Goal: Transaction & Acquisition: Purchase product/service

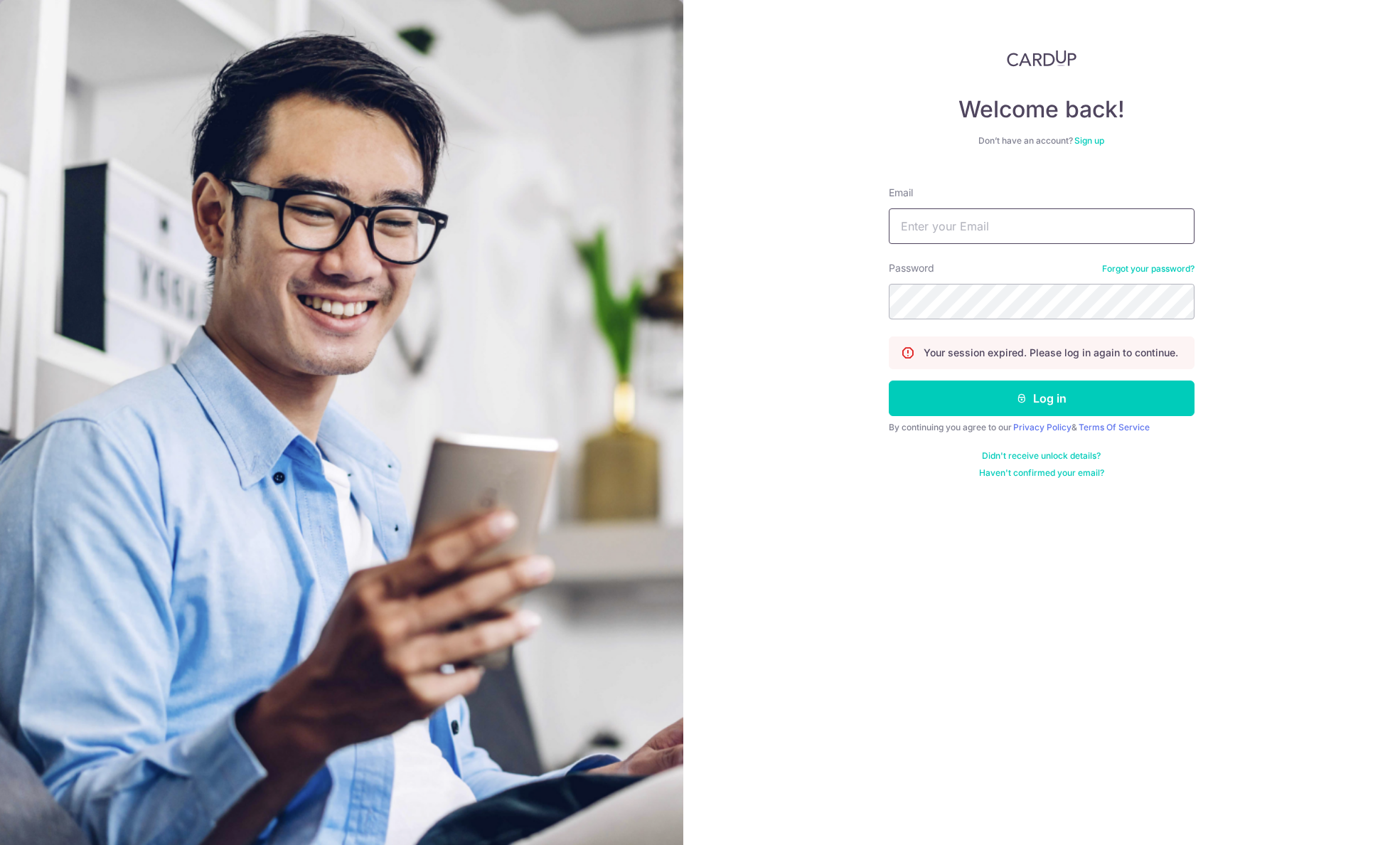
click at [963, 226] on input "Email" at bounding box center [1042, 226] width 306 height 36
type input "[EMAIL_ADDRESS][DOMAIN_NAME]"
drag, startPoint x: 998, startPoint y: 400, endPoint x: 972, endPoint y: 358, distance: 49.4
click at [998, 401] on button "Log in" at bounding box center [1042, 398] width 306 height 36
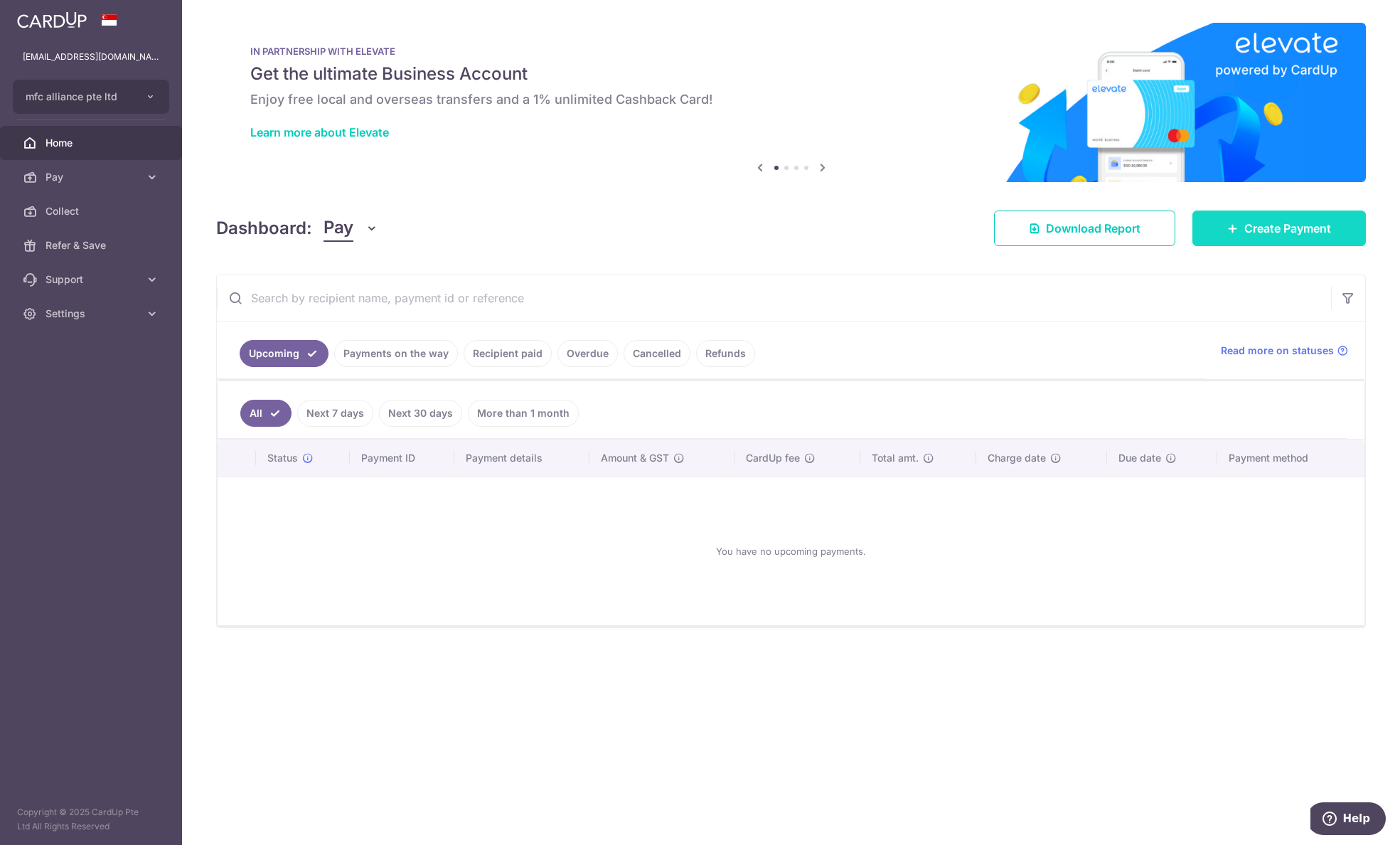
click at [1272, 233] on span "Create Payment" at bounding box center [1288, 228] width 87 height 17
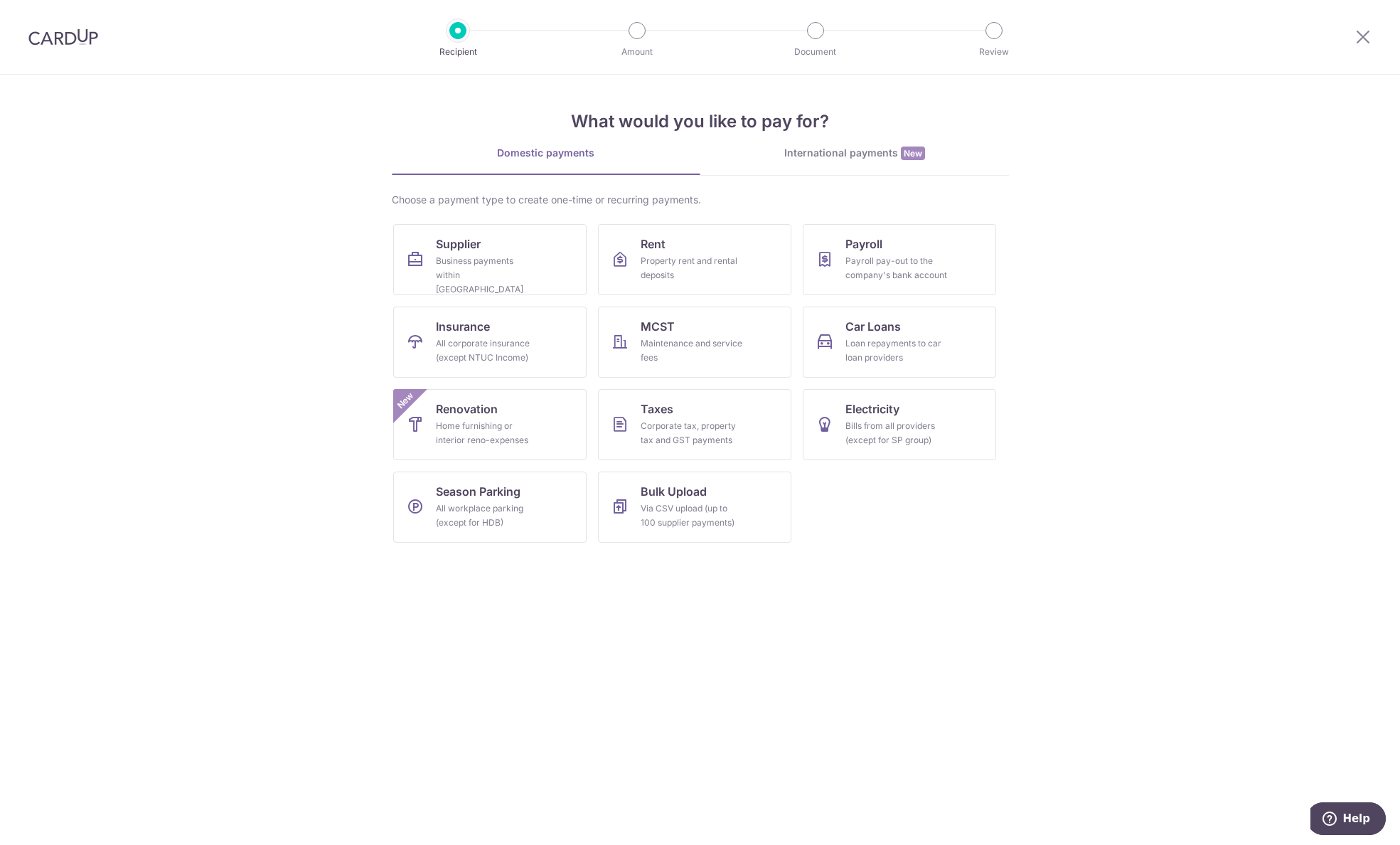
click at [845, 146] on div "International payments New" at bounding box center [855, 154] width 308 height 15
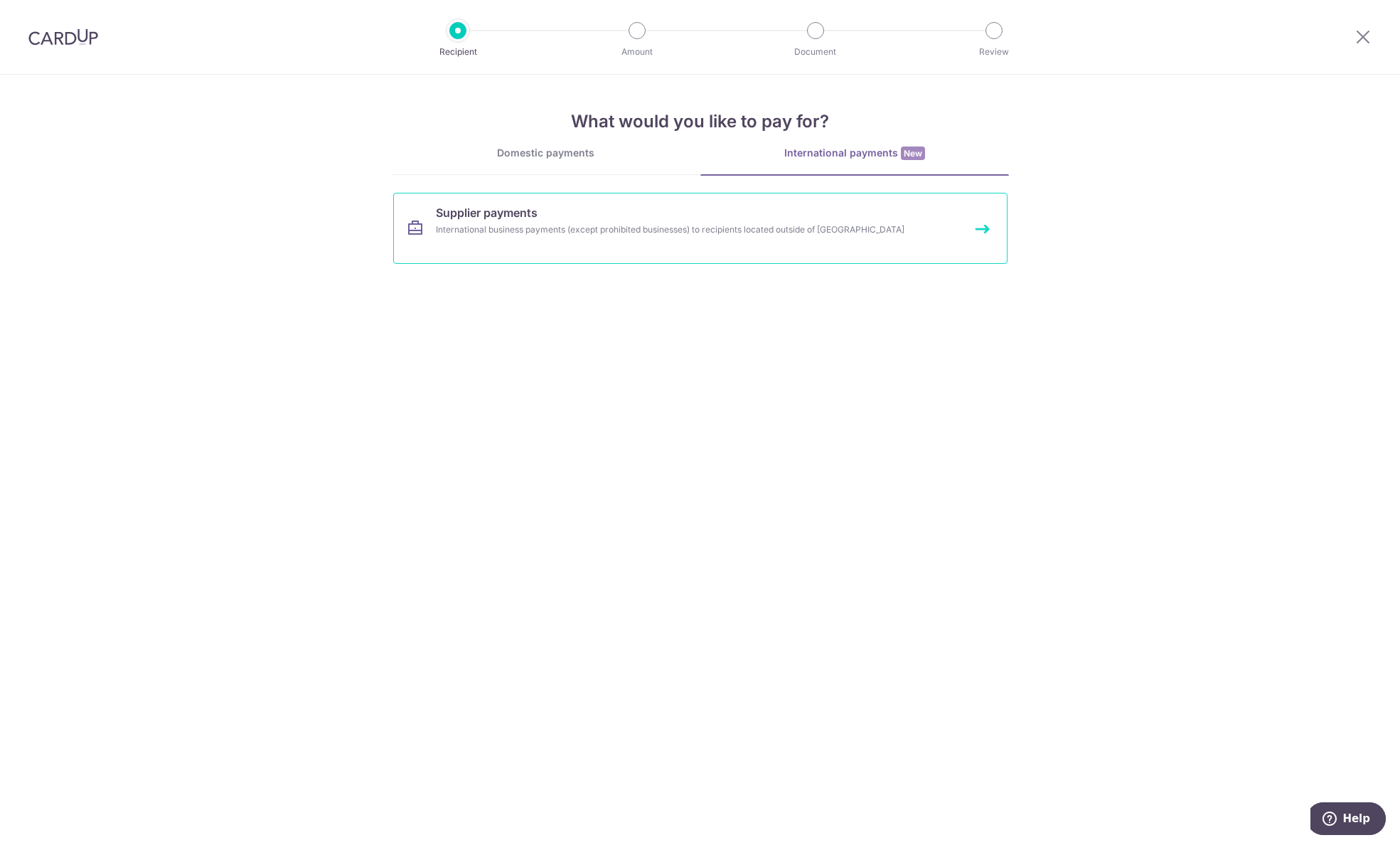
click at [485, 213] on span "Supplier payments" at bounding box center [487, 212] width 102 height 17
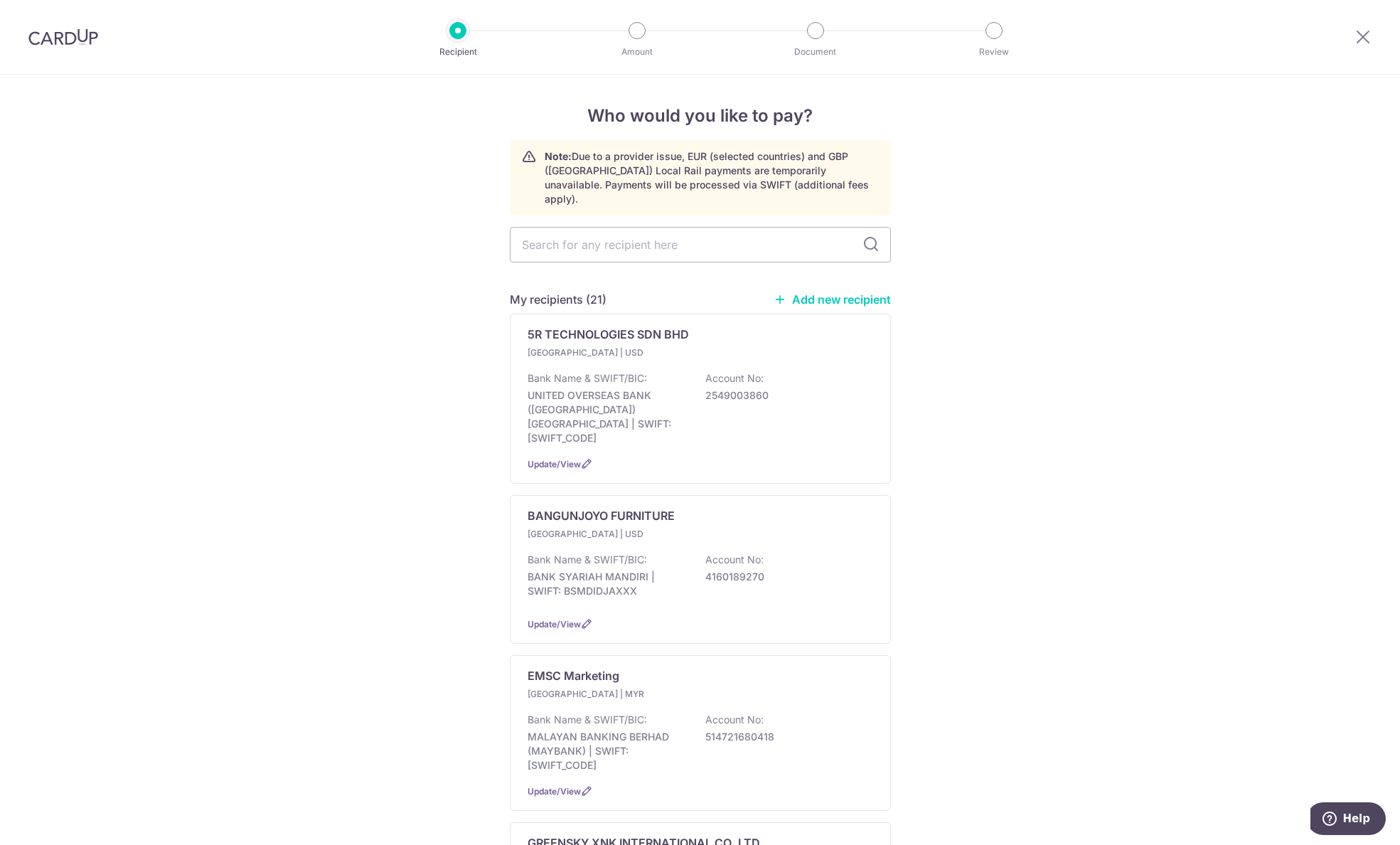
drag, startPoint x: 850, startPoint y: 288, endPoint x: 858, endPoint y: 288, distance: 8.0
click at [850, 292] on link "Add new recipient" at bounding box center [833, 299] width 117 height 14
select select
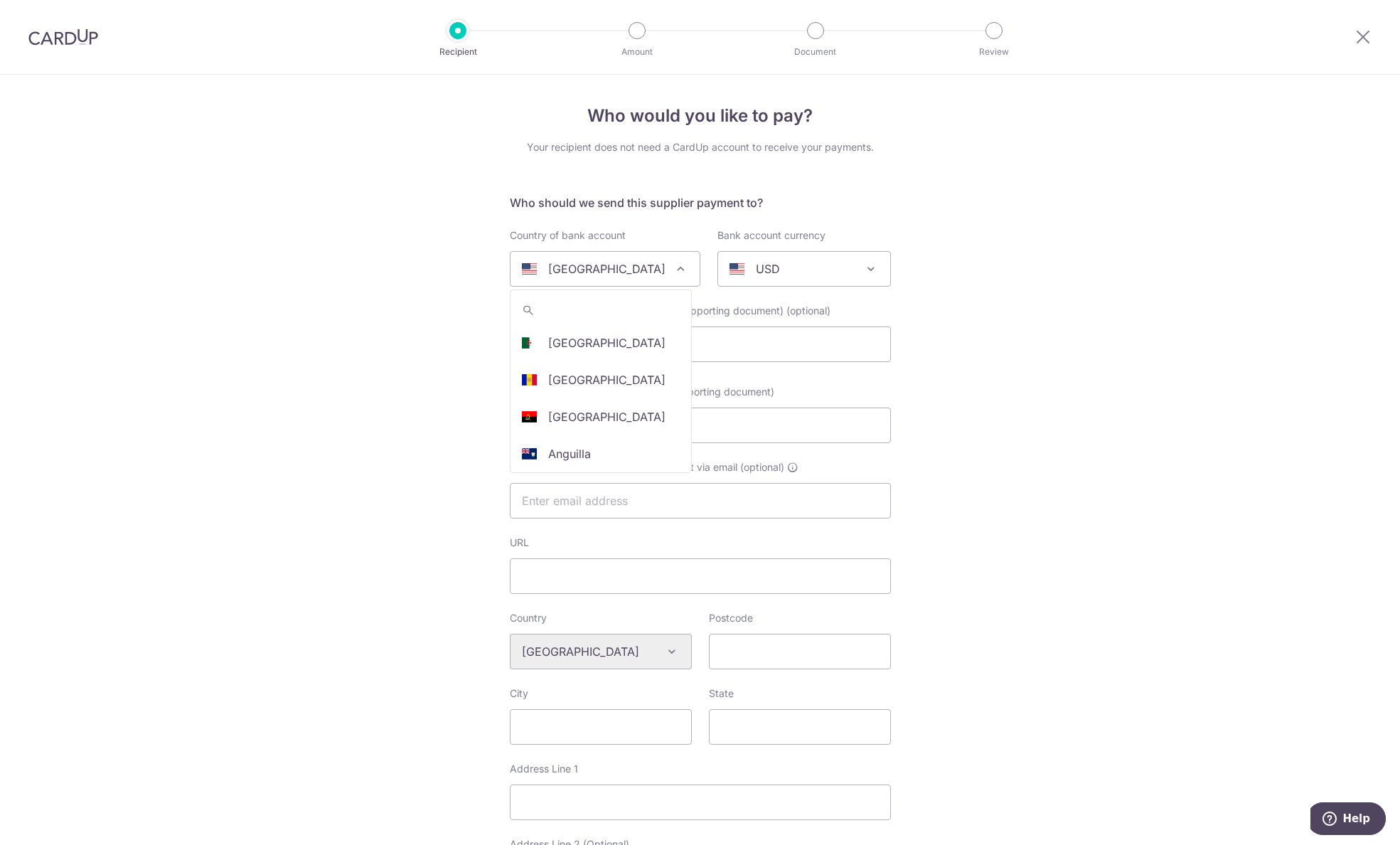
click at [644, 270] on div "United States" at bounding box center [593, 268] width 144 height 17
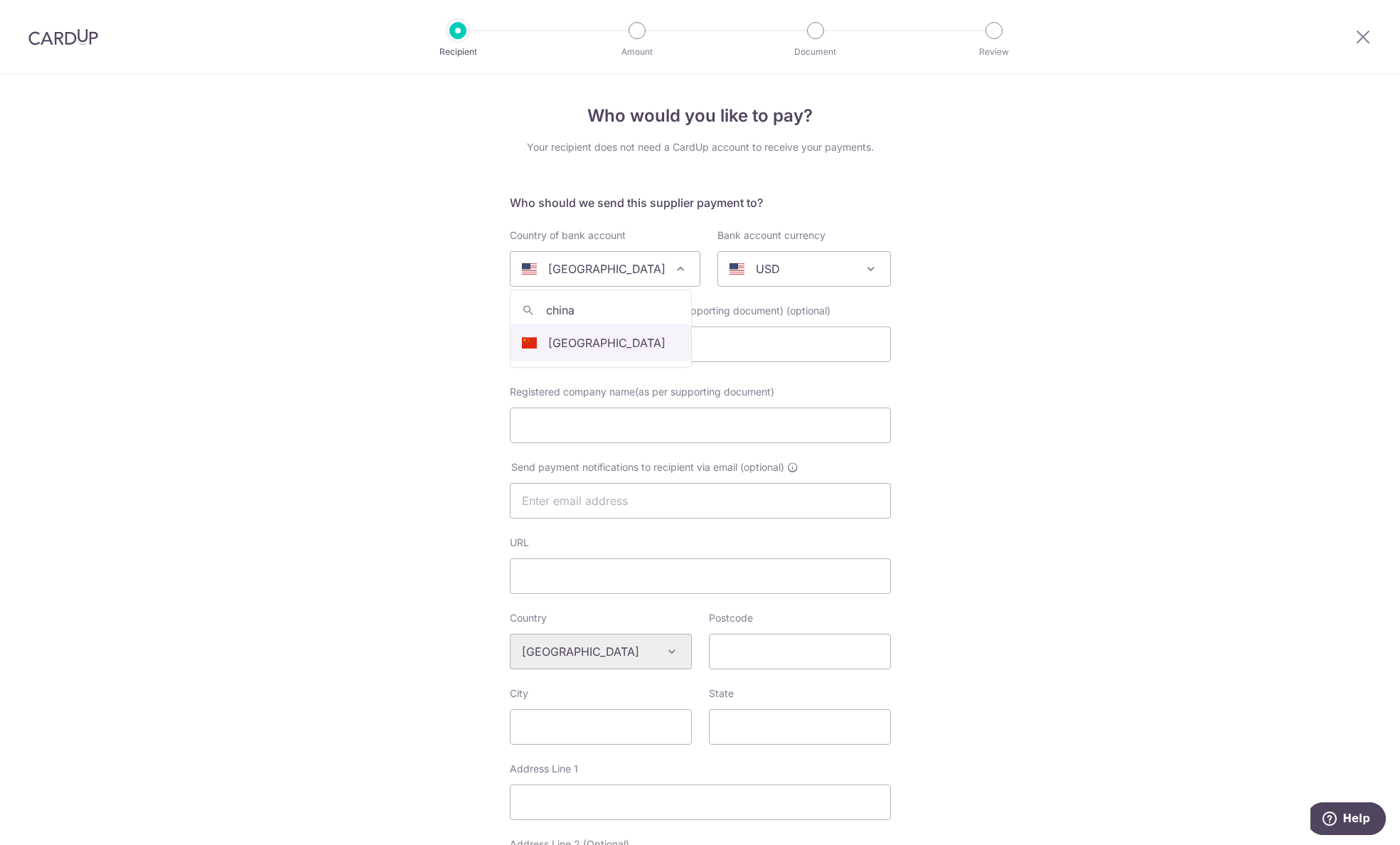
type input "china"
select select "48"
select select "China"
select select
click at [818, 272] on div "AUD" at bounding box center [793, 268] width 127 height 17
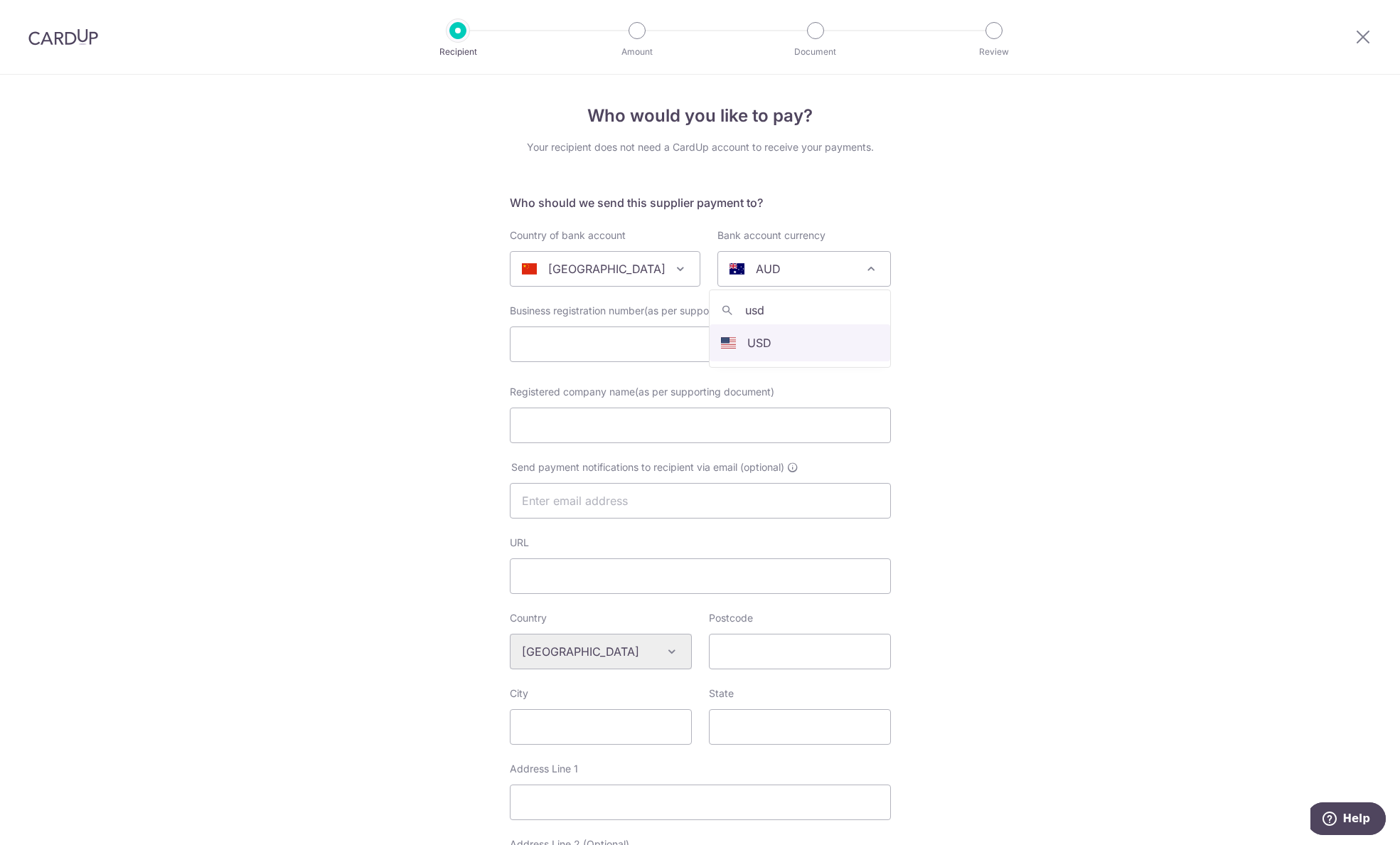
type input "usd"
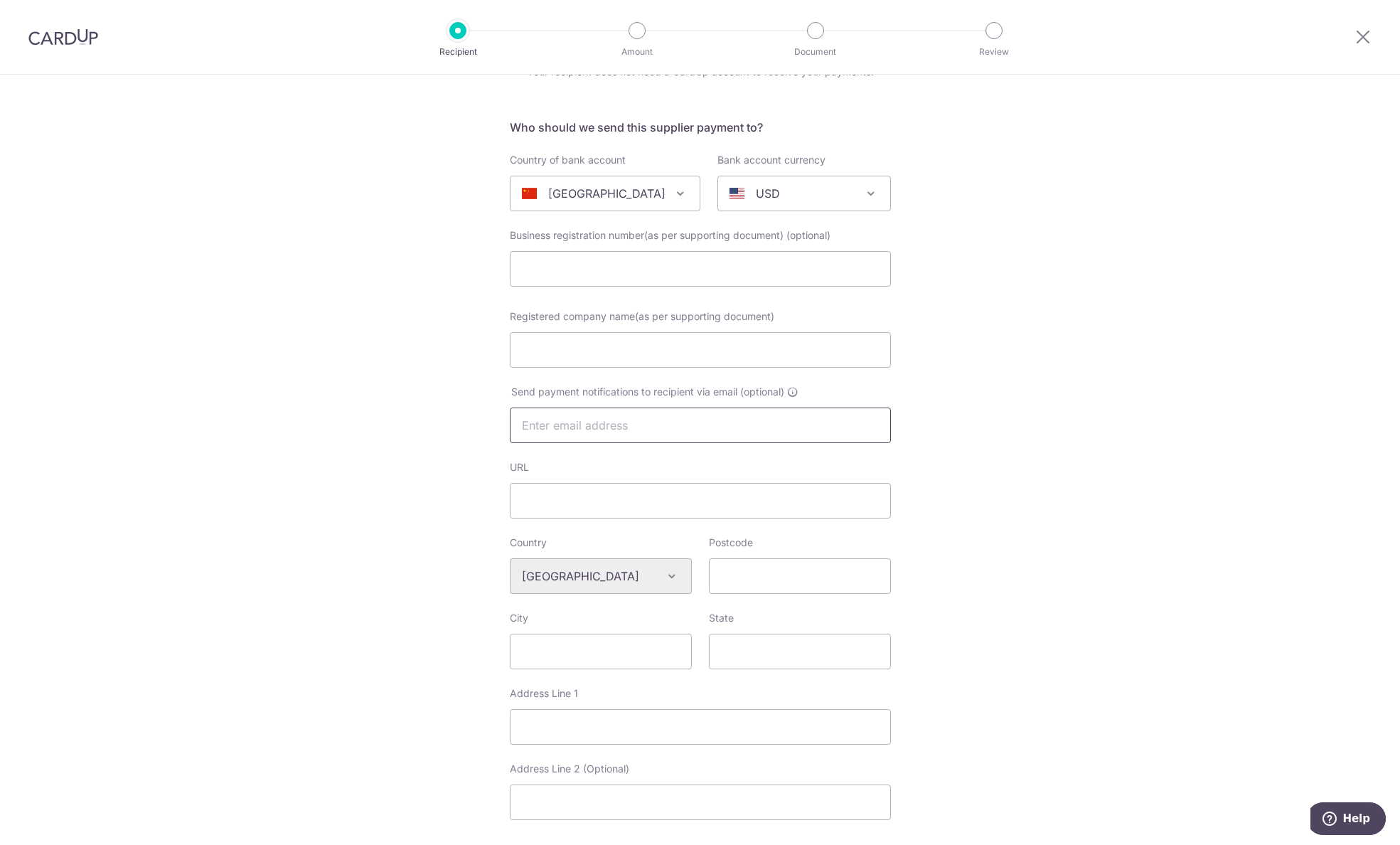
scroll to position [113, 0]
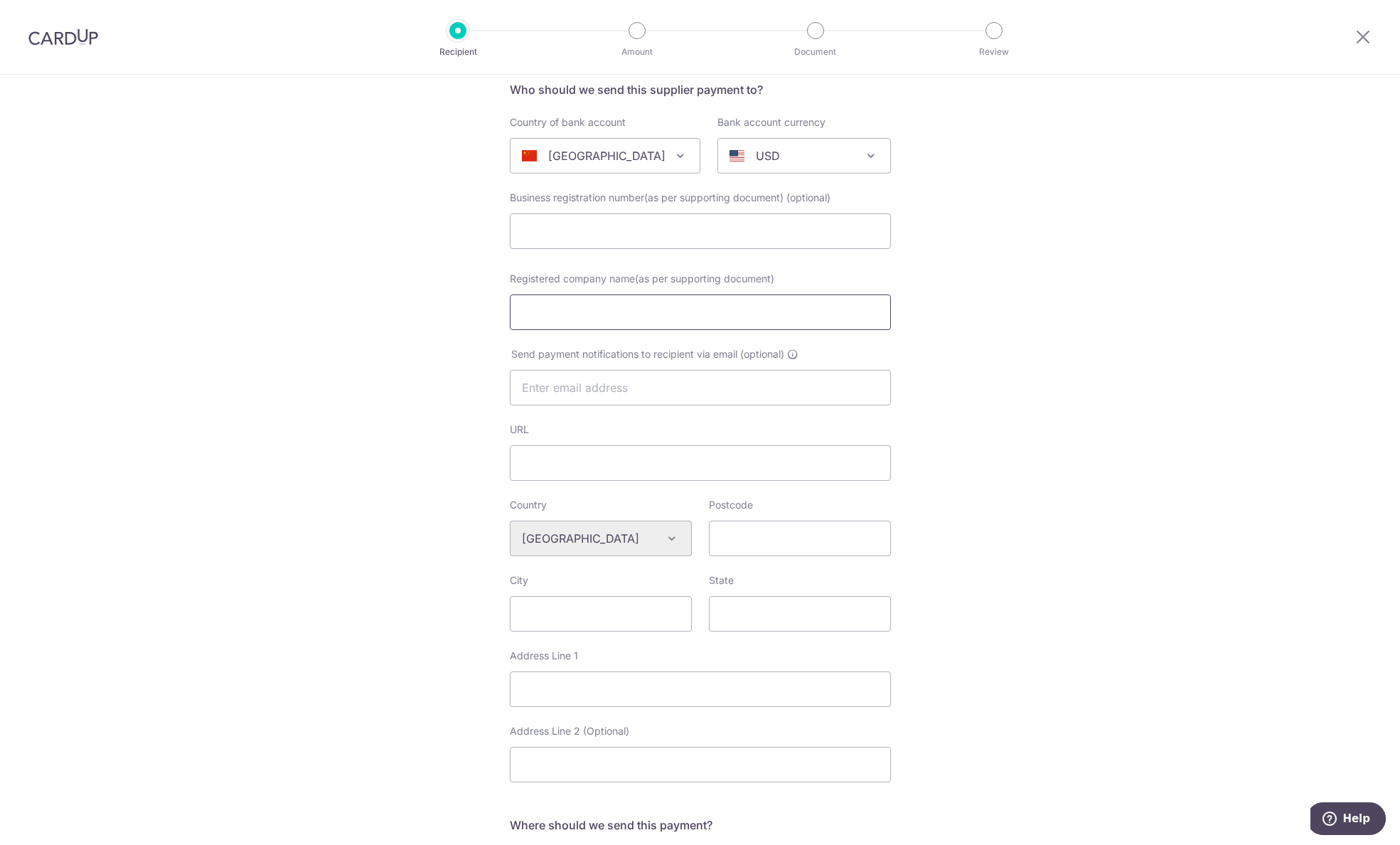
click at [578, 321] on input "Registered company name(as per supporting document)" at bounding box center [700, 313] width 381 height 36
paste input "FOSHAN DOJII IMPORT AND EXPORT CO LTD"
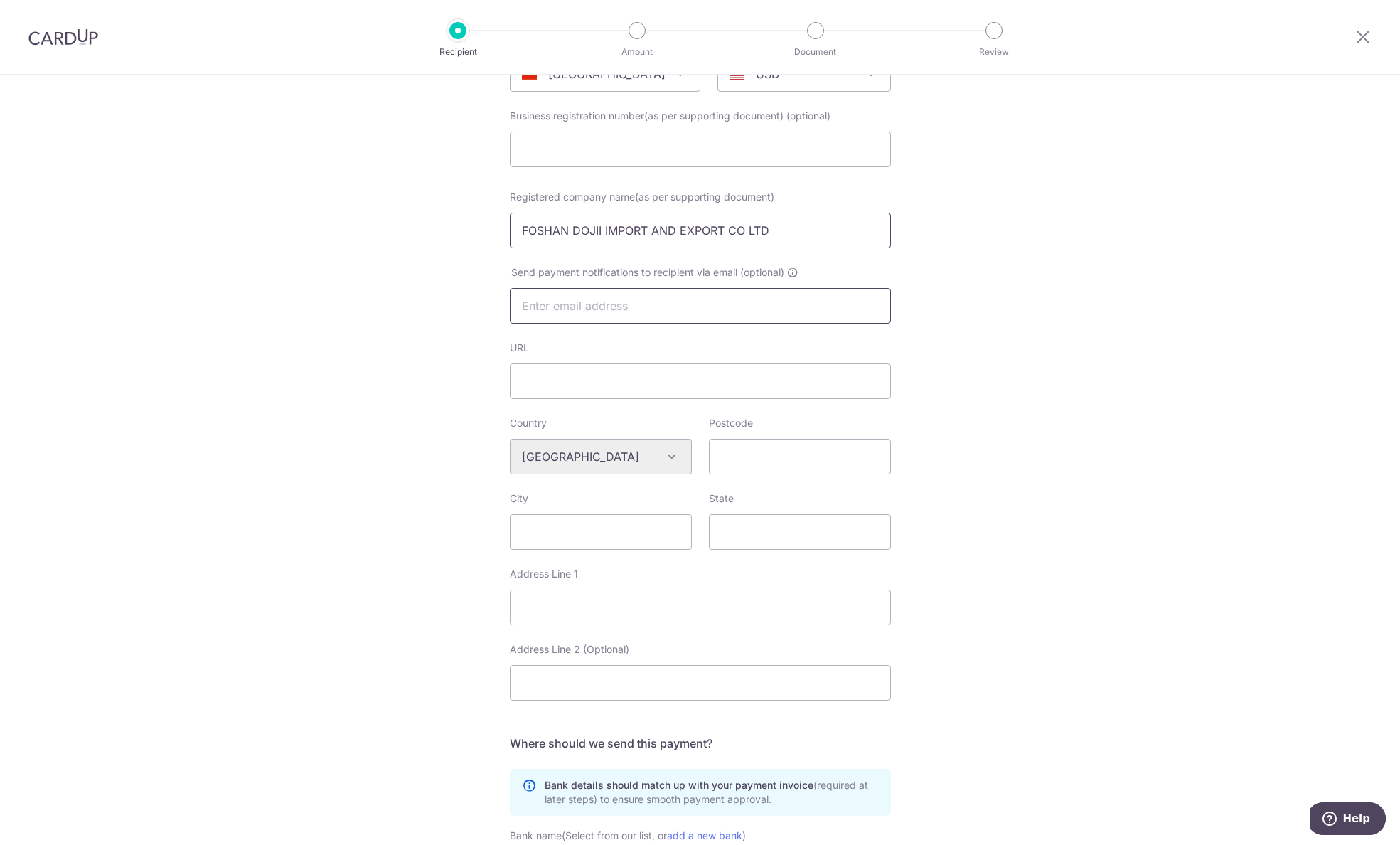
scroll to position [225, 0]
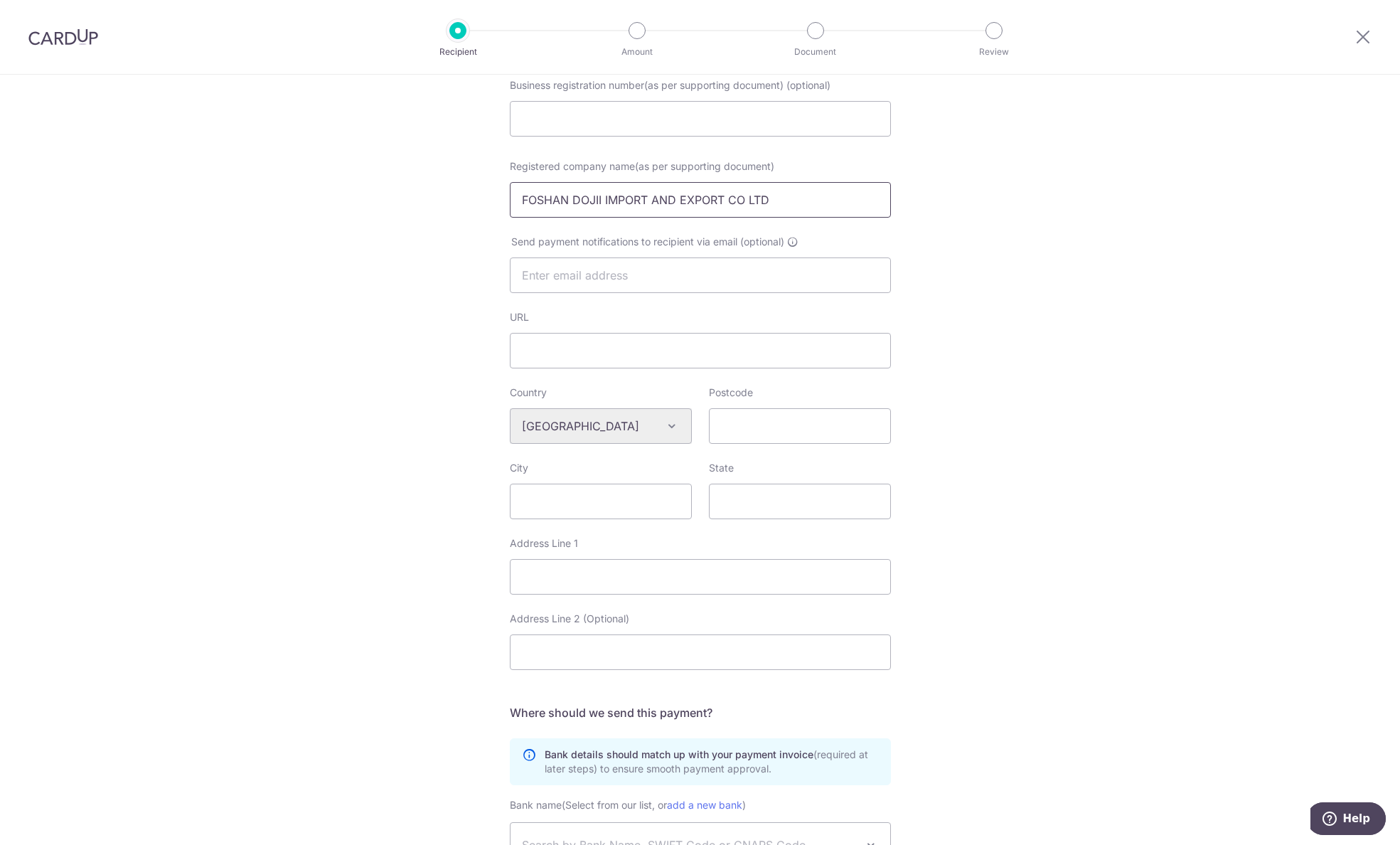
type input "FOSHAN DOJII IMPORT AND EXPORT CO LTD"
click at [584, 365] on input "URL" at bounding box center [700, 351] width 381 height 36
paste input "fsfenghe.com"
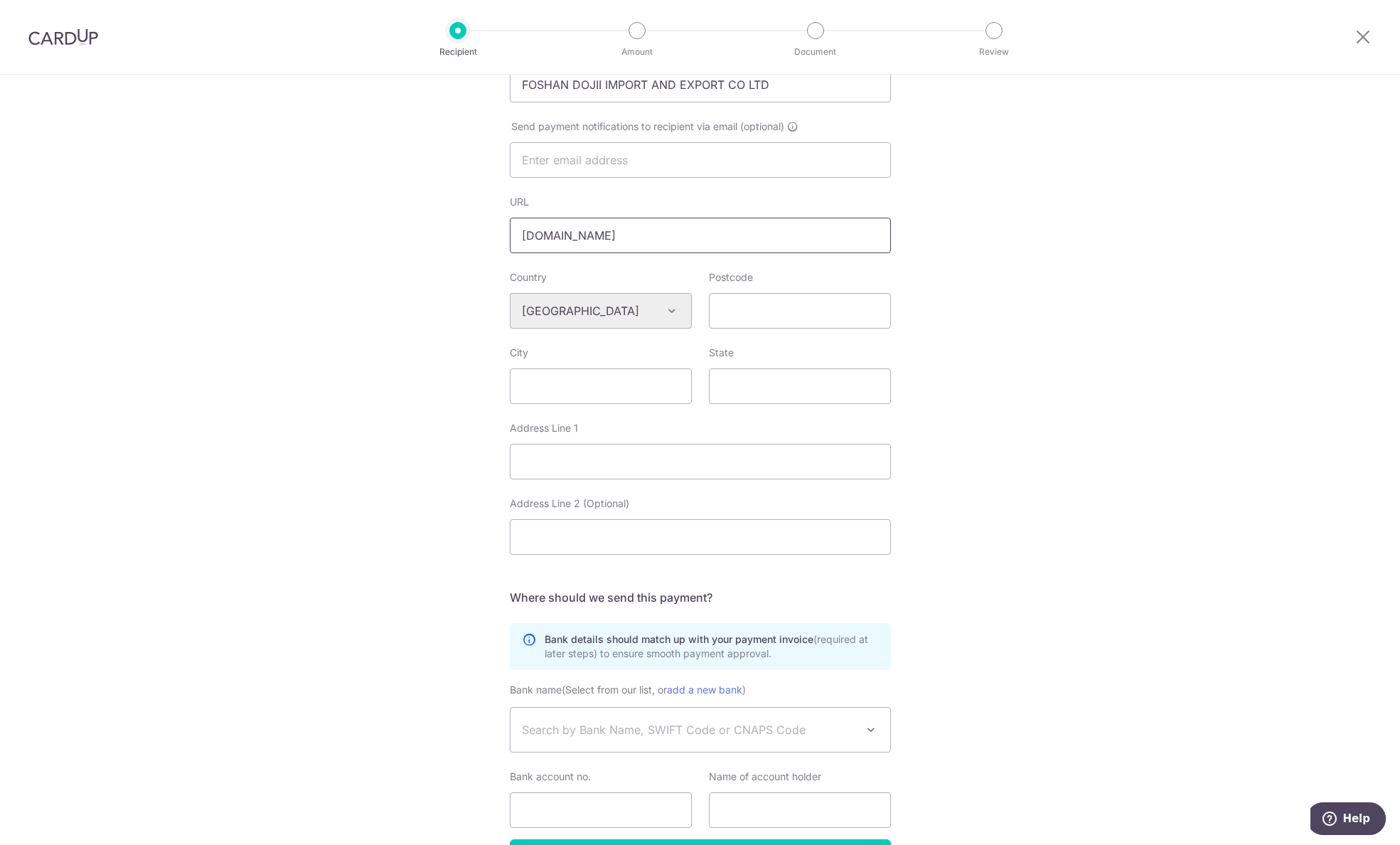
scroll to position [390, 0]
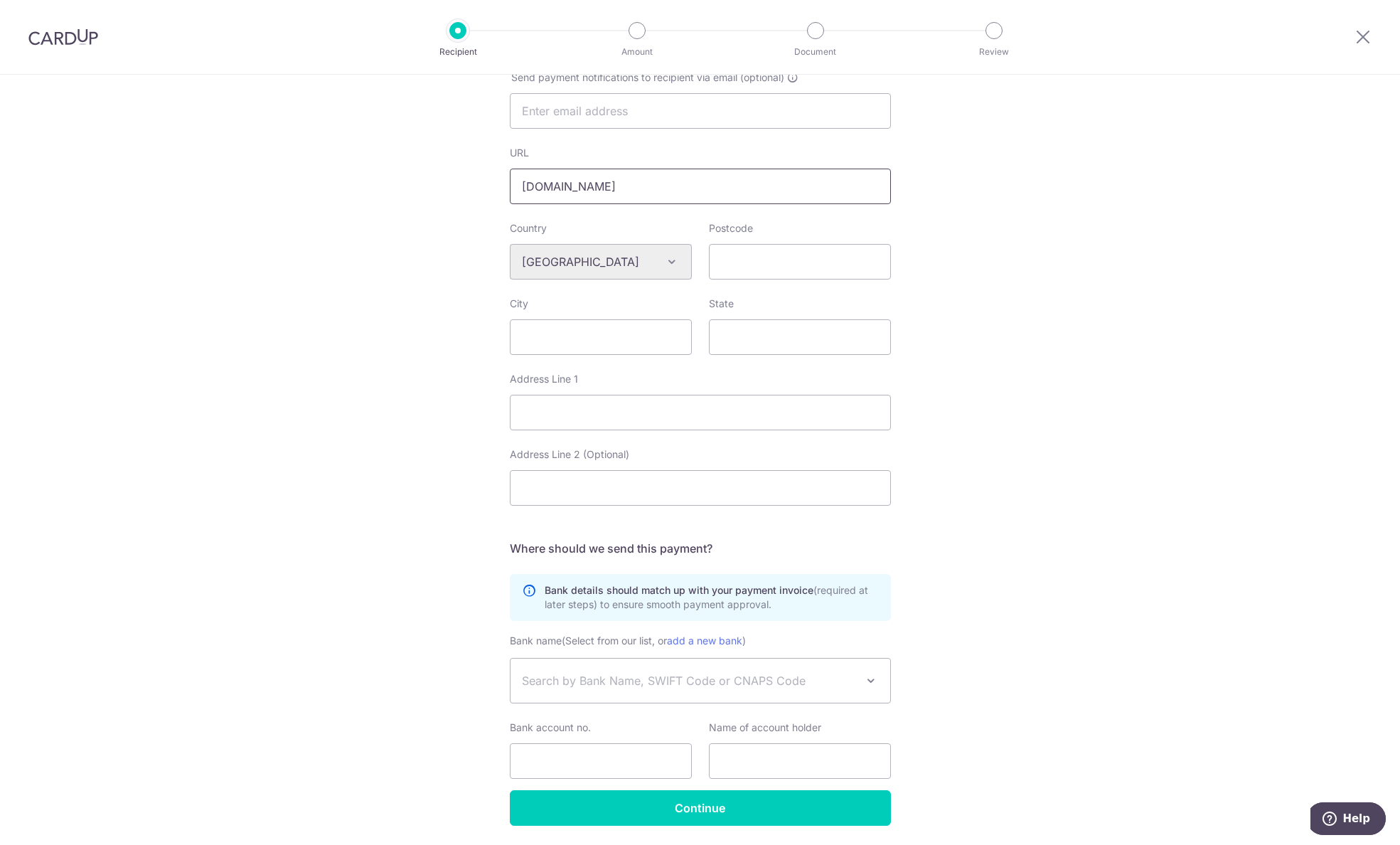
type input "fsfenghe.com"
click at [749, 276] on input "Postcode" at bounding box center [800, 262] width 182 height 36
paste input "528311"
type input "528311"
click at [658, 337] on input "City" at bounding box center [601, 337] width 182 height 36
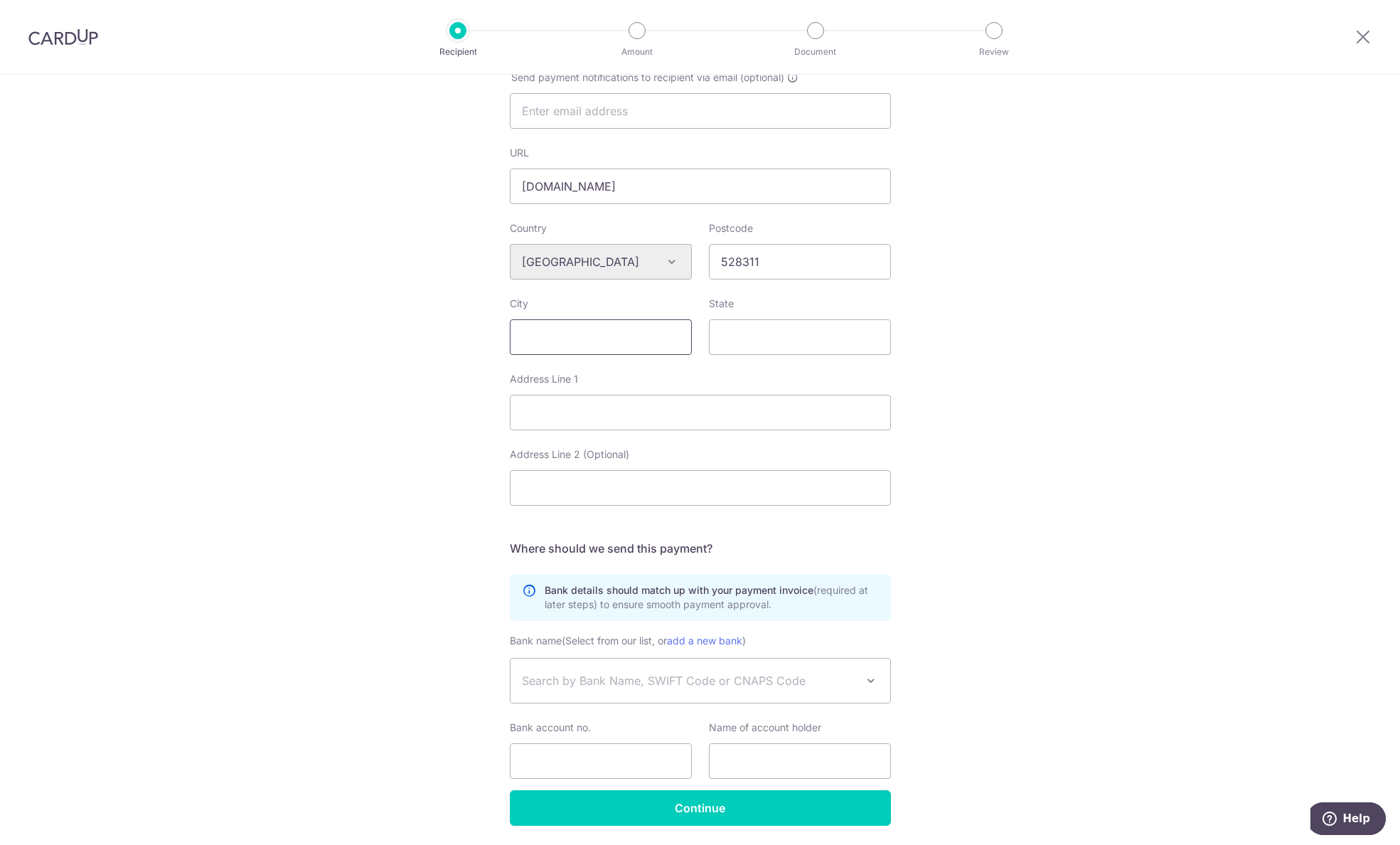
paste input "SHUNDE"
type input "SHUNDE"
click at [784, 341] on input "State" at bounding box center [800, 337] width 182 height 36
paste input "FOSHAN"
type input "FOSHAN"
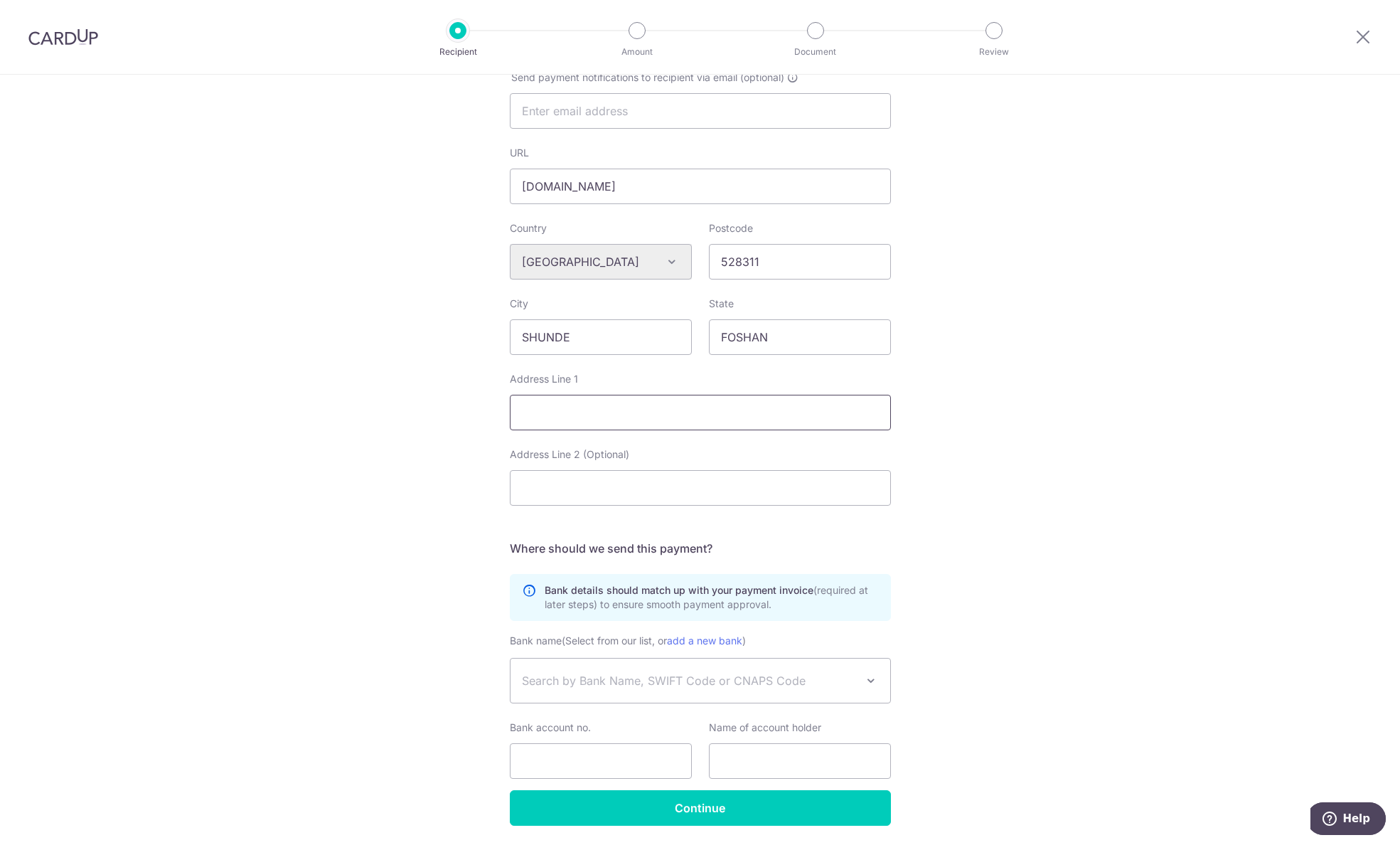
click at [613, 408] on input "Address Line 1" at bounding box center [700, 413] width 381 height 36
paste input "8-10,THIRD FLOOR,NO.B、C,ZHAOAN BLD,LECONG BIG ROAD,LECONG,SHUNDE,FOSHAN"
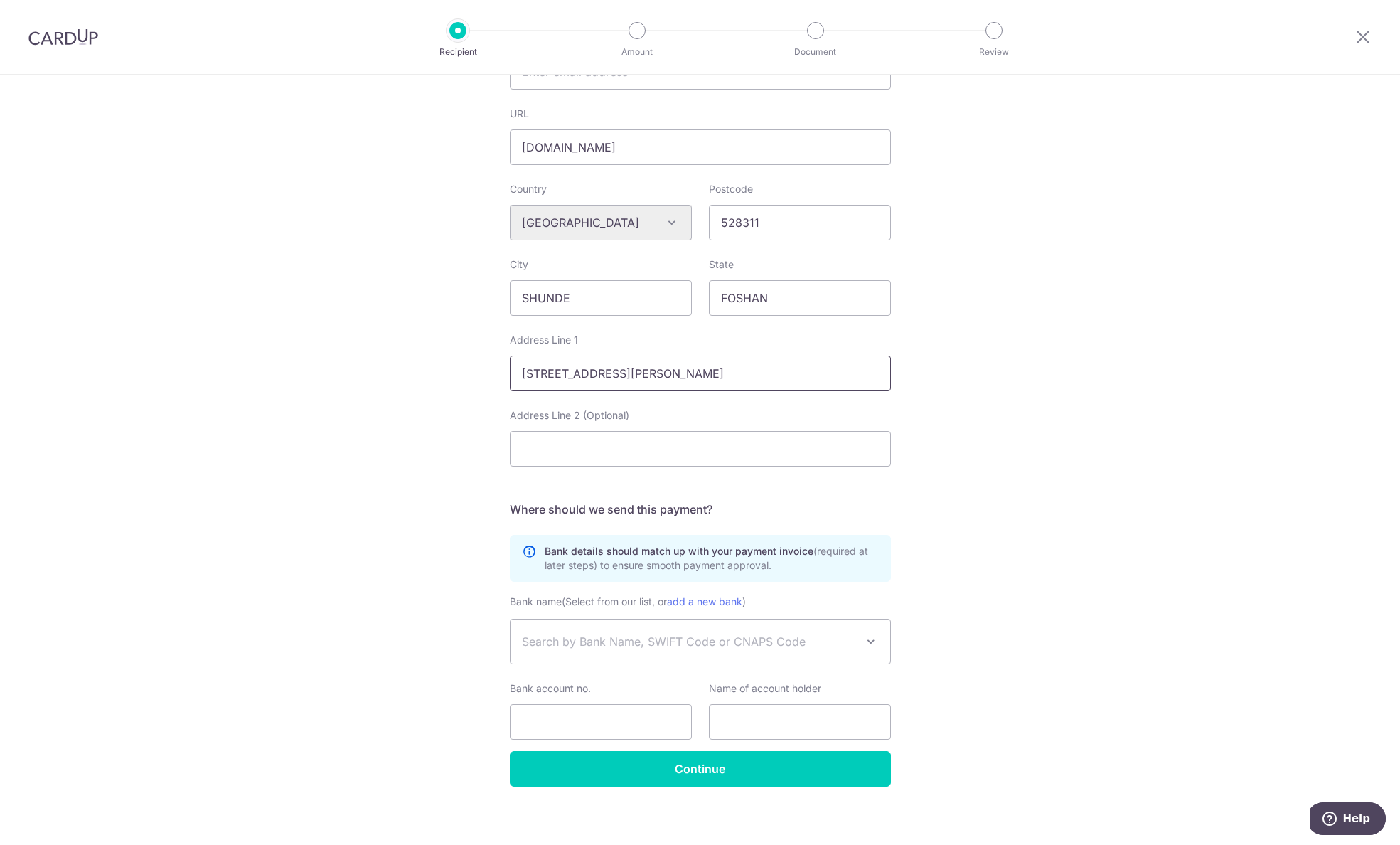
scroll to position [437, 0]
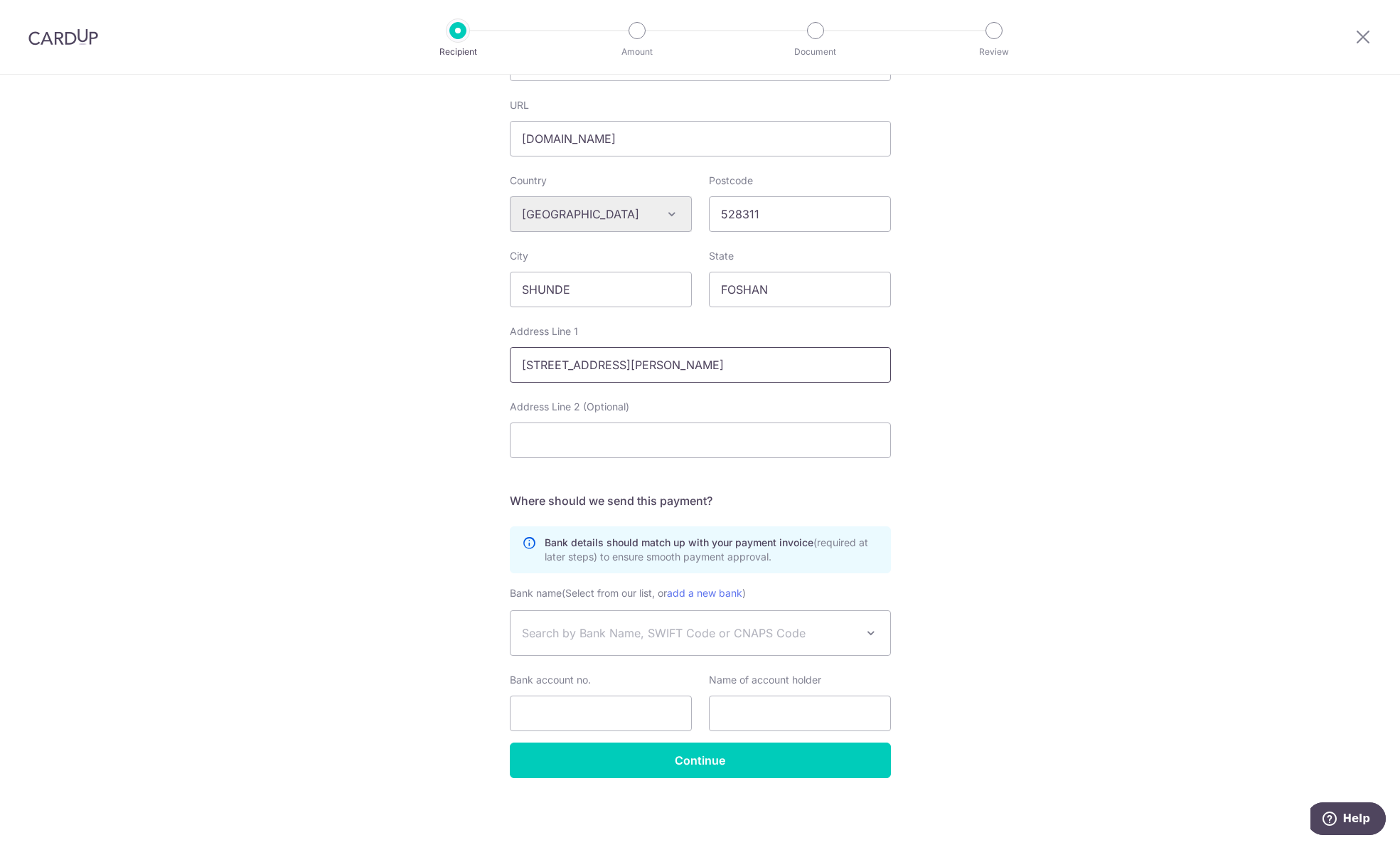
type input "8-10,THIRD FLOOR,NO.B、C,ZHAOAN BLD,LECONG BIG ROAD,LECONG,SHUNDE,FOSHAN"
click at [719, 636] on span "Search by Bank Name, SWIFT Code or CNAPS Code" at bounding box center [688, 633] width 334 height 17
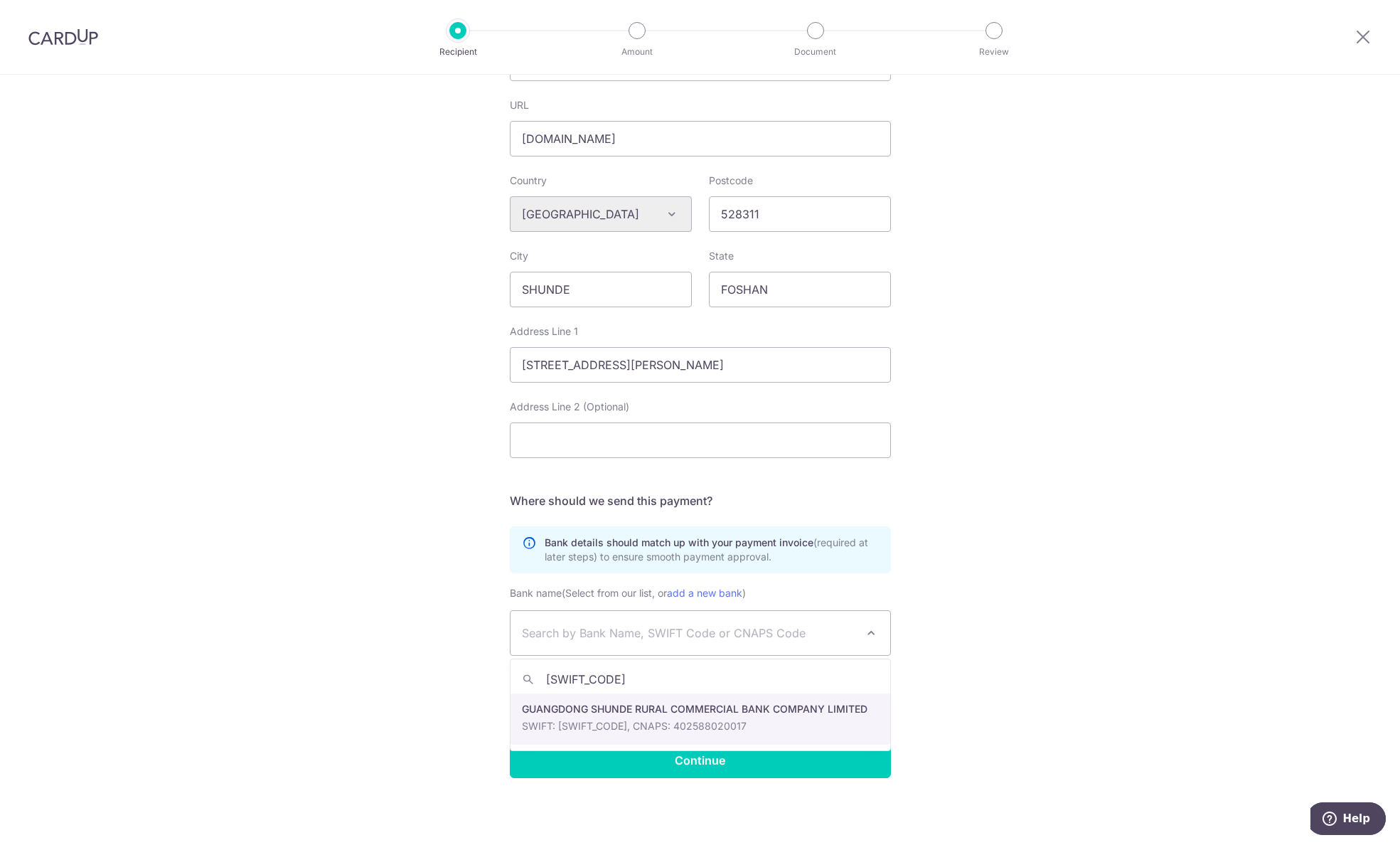
type input "RCCSCNBS"
select select "10832"
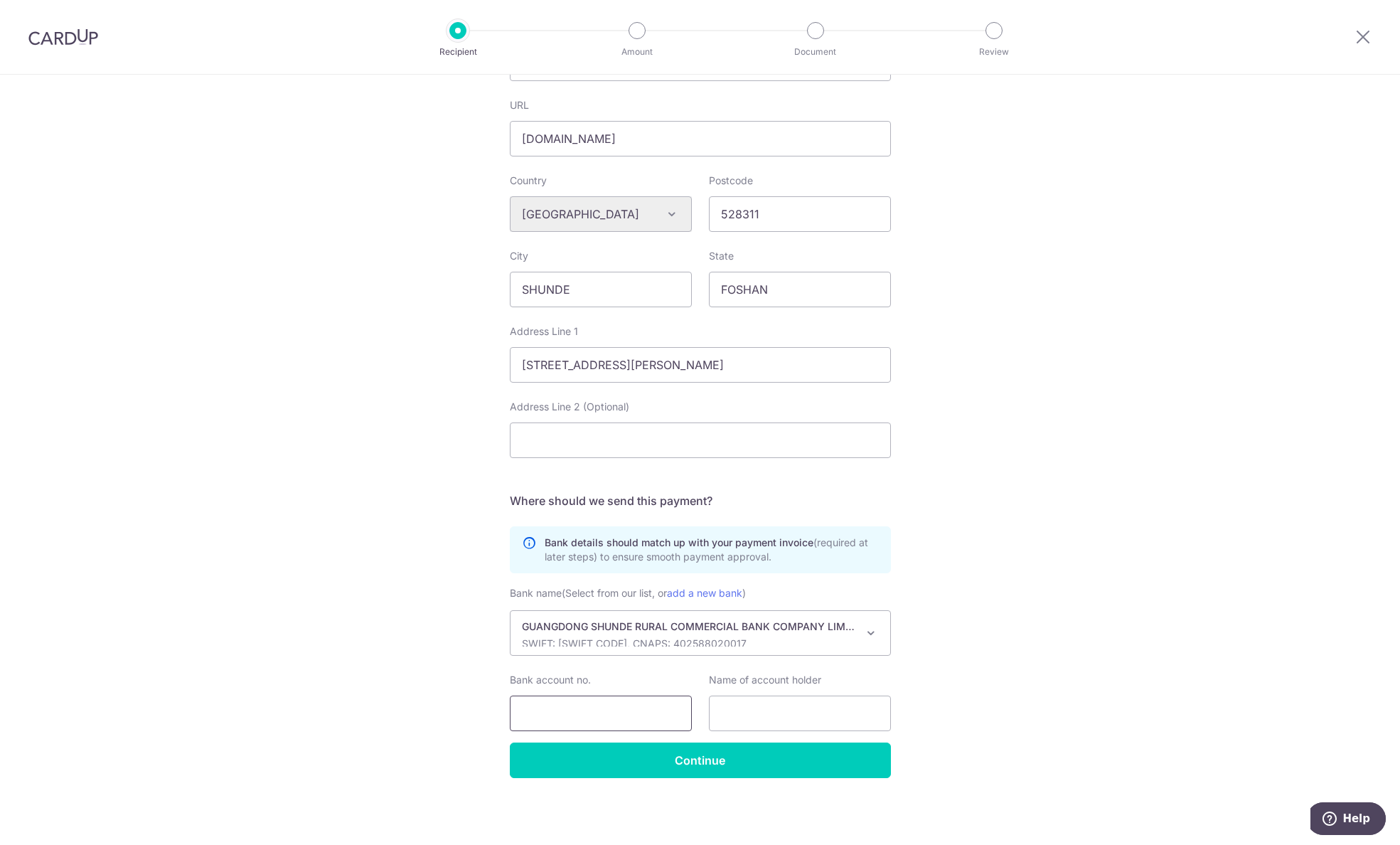
click at [626, 714] on input "Bank account no." at bounding box center [601, 713] width 182 height 36
paste input "801101001472875303"
type input "801101001472875303"
click at [811, 725] on input "text" at bounding box center [800, 713] width 182 height 36
paste input "FOSHAN DOJII IMPORT AND EXPORT CO LTD"
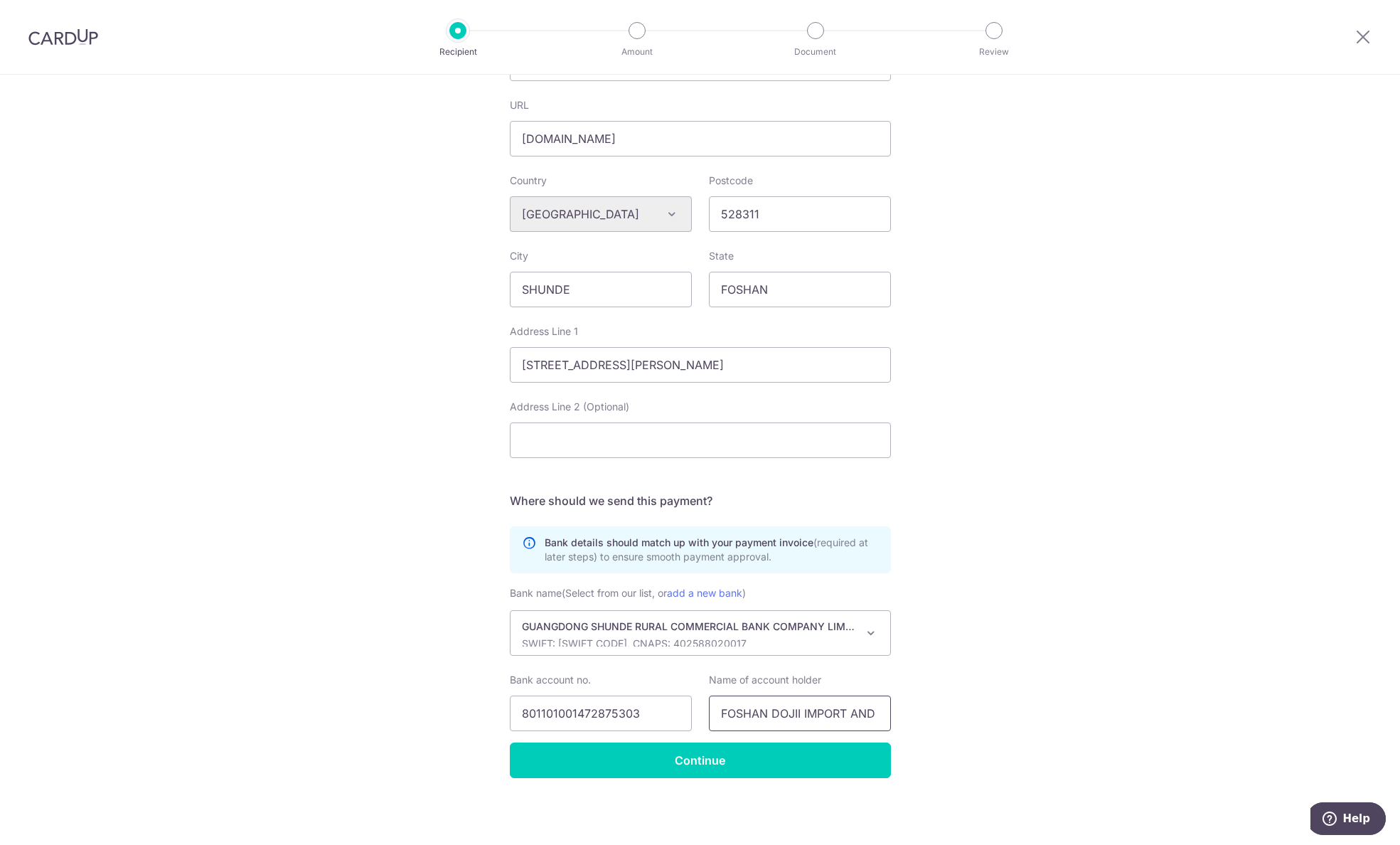
scroll to position [0, 89]
type input "FOSHAN DOJII IMPORT AND EXPORT CO LTD"
click at [802, 752] on input "Continue" at bounding box center [700, 760] width 381 height 36
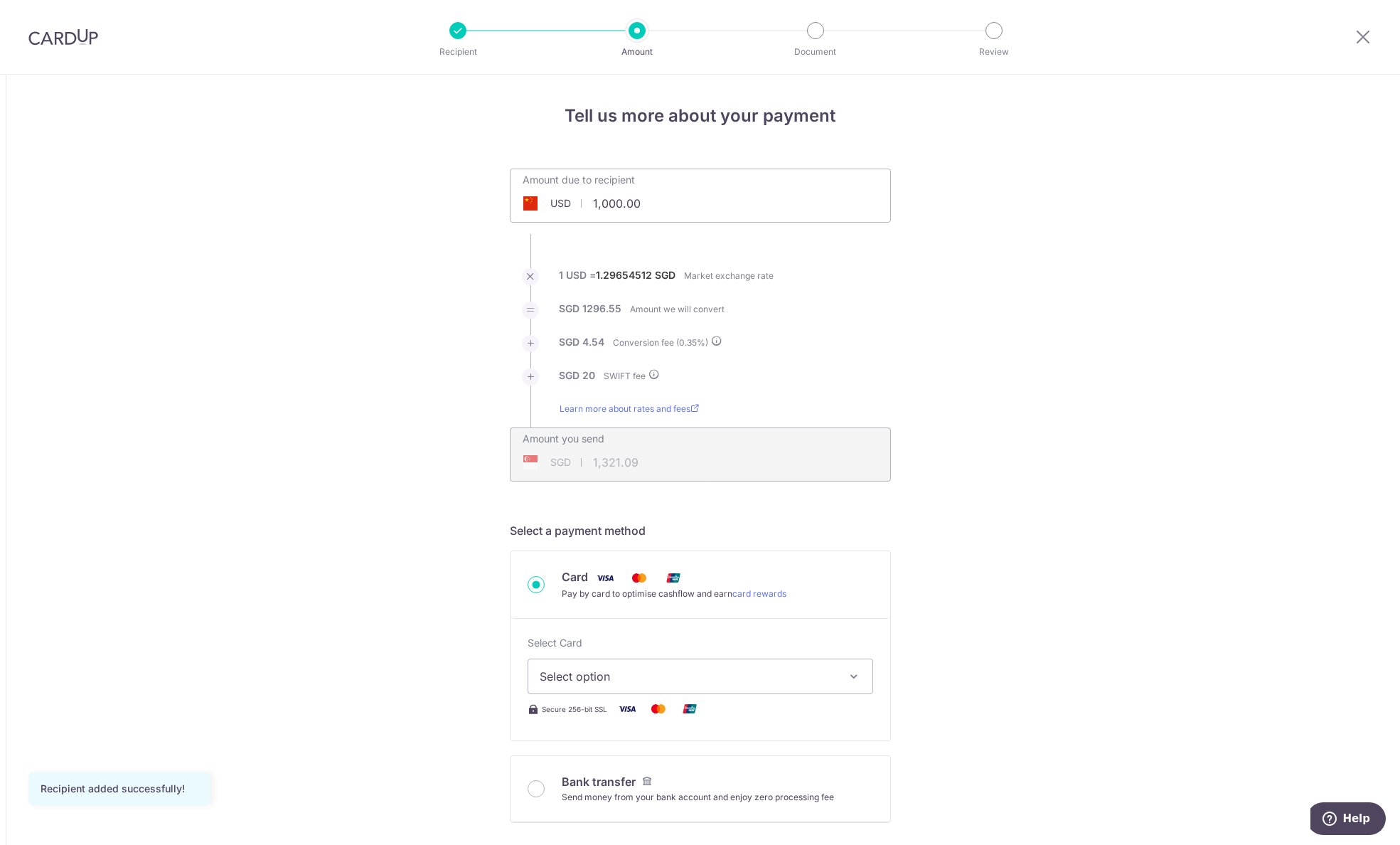
click at [629, 200] on input "1,000.00" at bounding box center [620, 203] width 220 height 33
click at [627, 200] on input "1,000.00" at bounding box center [620, 203] width 220 height 33
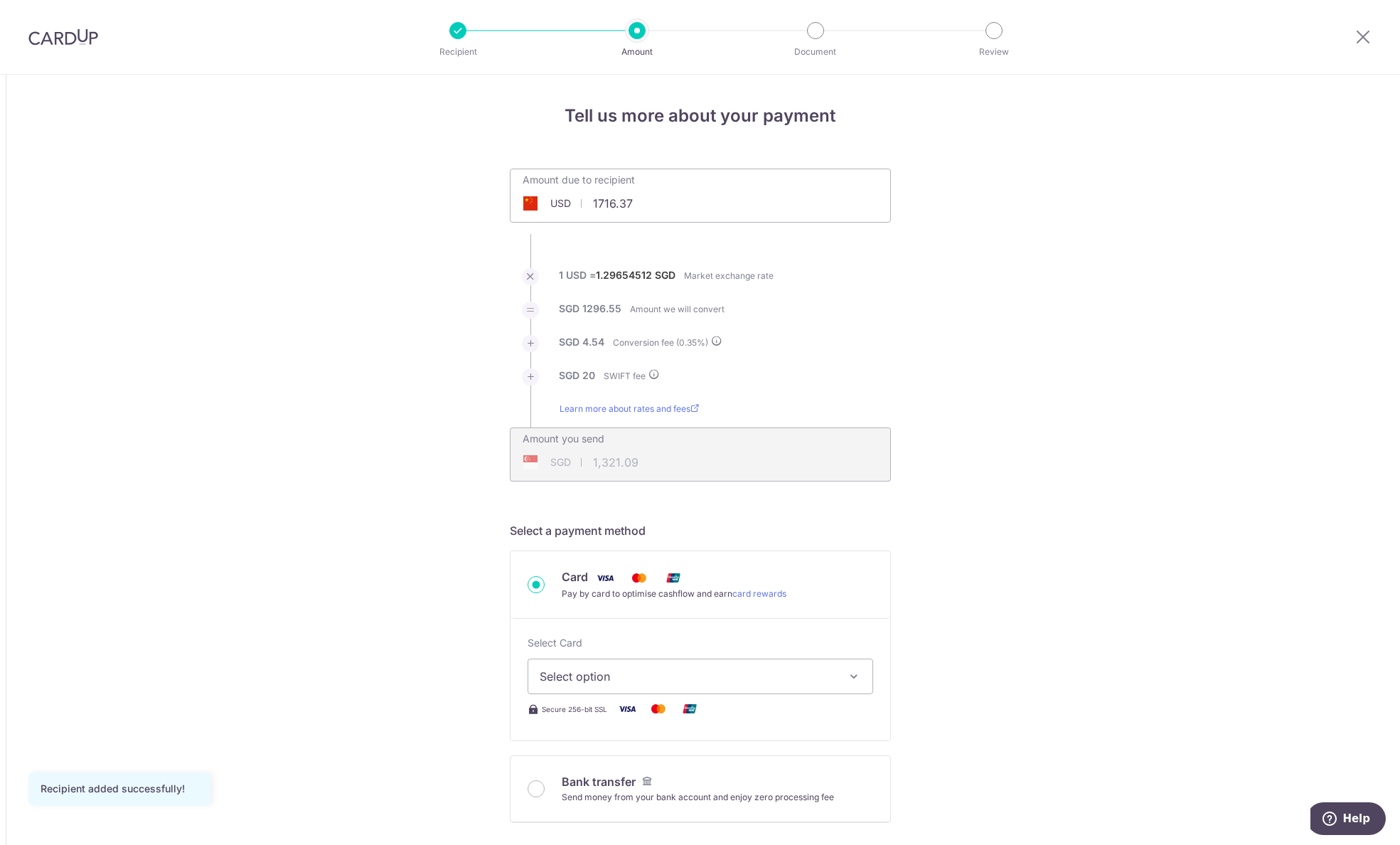
type input "1,716.37"
type input "2,253.16"
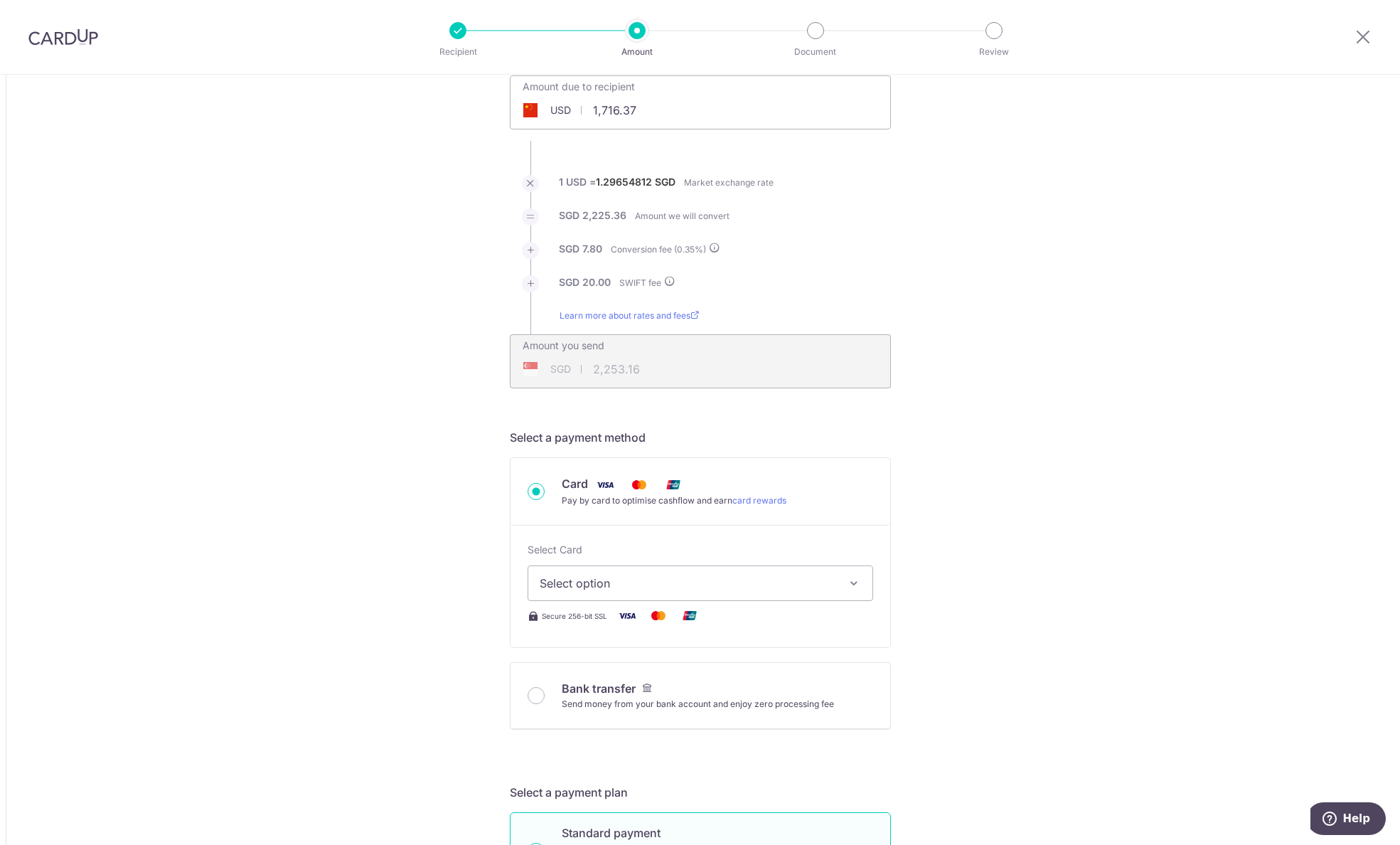
scroll to position [189, 0]
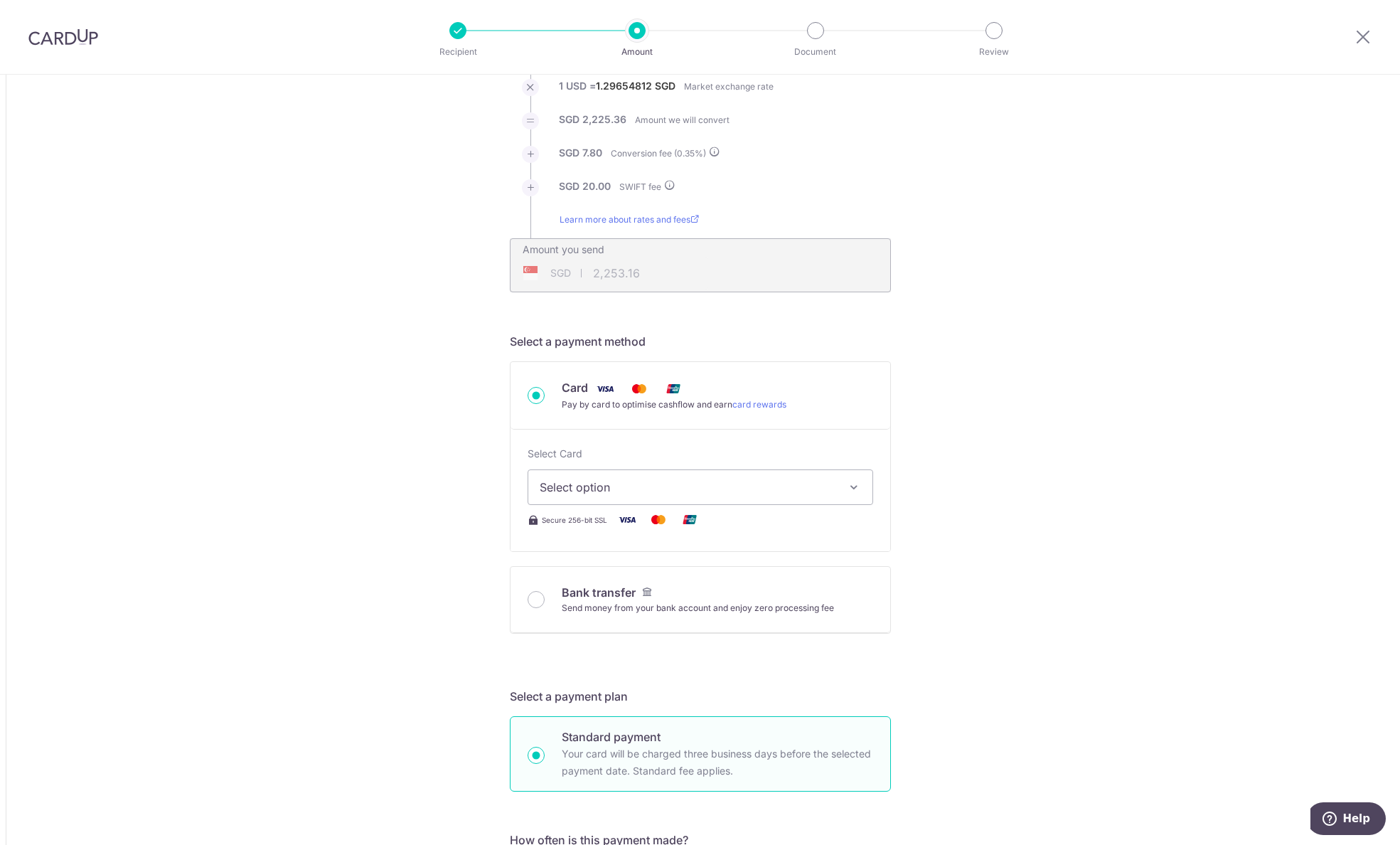
click at [737, 478] on button "Select option" at bounding box center [700, 487] width 346 height 36
click at [663, 592] on span "**** 0731" at bounding box center [700, 589] width 321 height 17
type input "1,716.37"
type input "2,253.18"
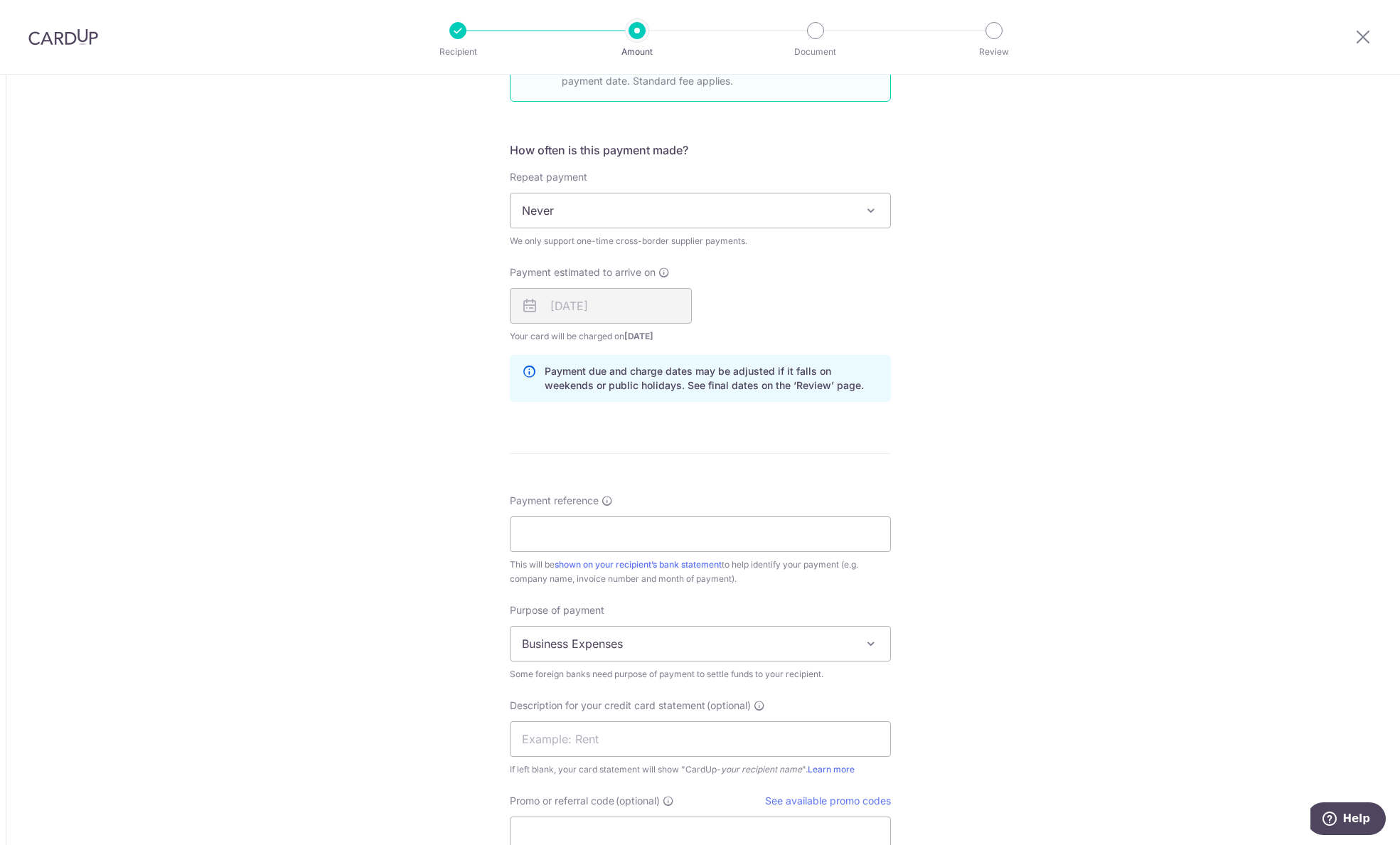
scroll to position [951, 0]
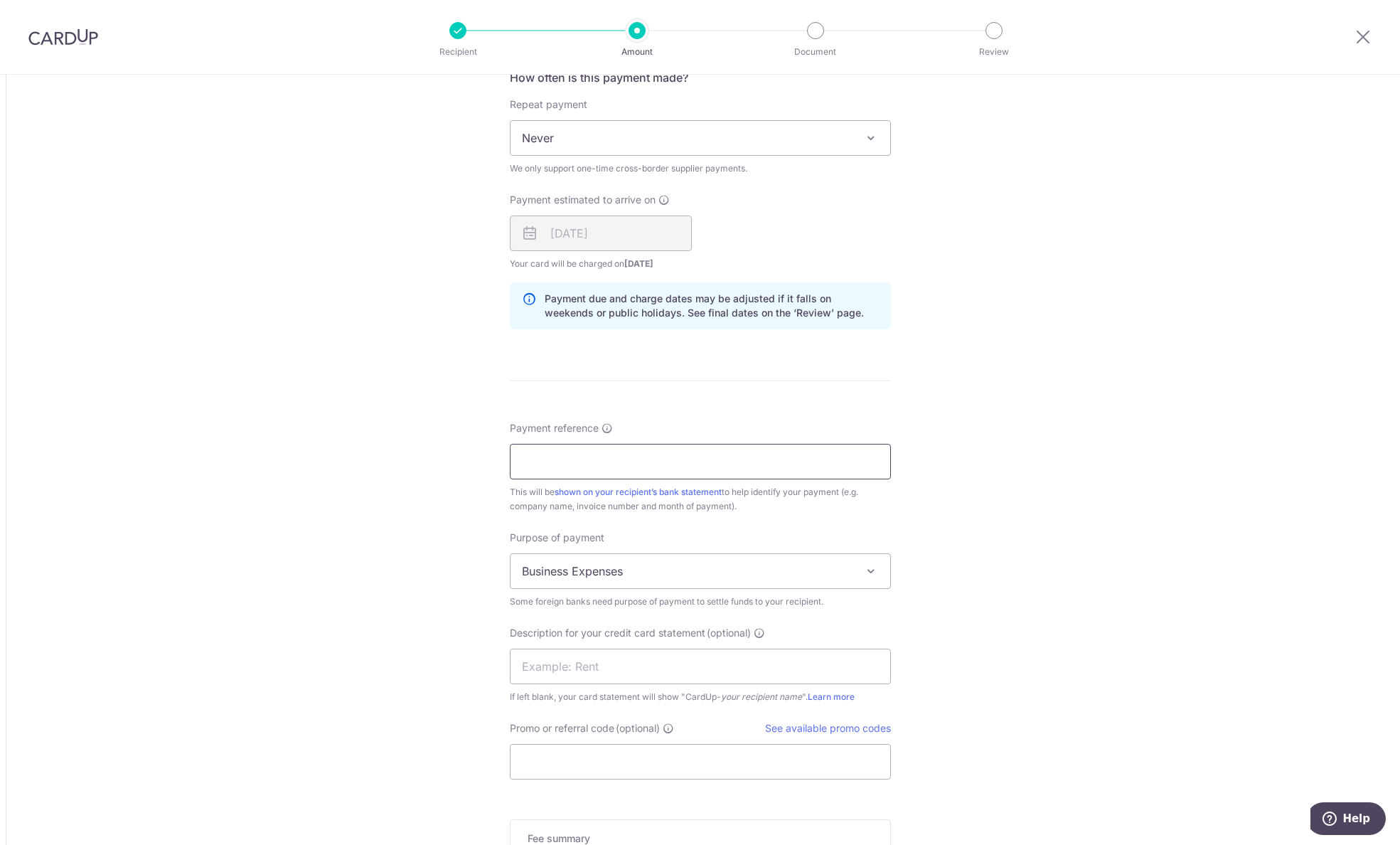
click at [626, 465] on input "Payment reference" at bounding box center [700, 461] width 381 height 36
type input "keno"
click at [634, 676] on input "text" at bounding box center [700, 667] width 381 height 36
click at [631, 662] on input "deposit for sto" at bounding box center [700, 667] width 381 height 36
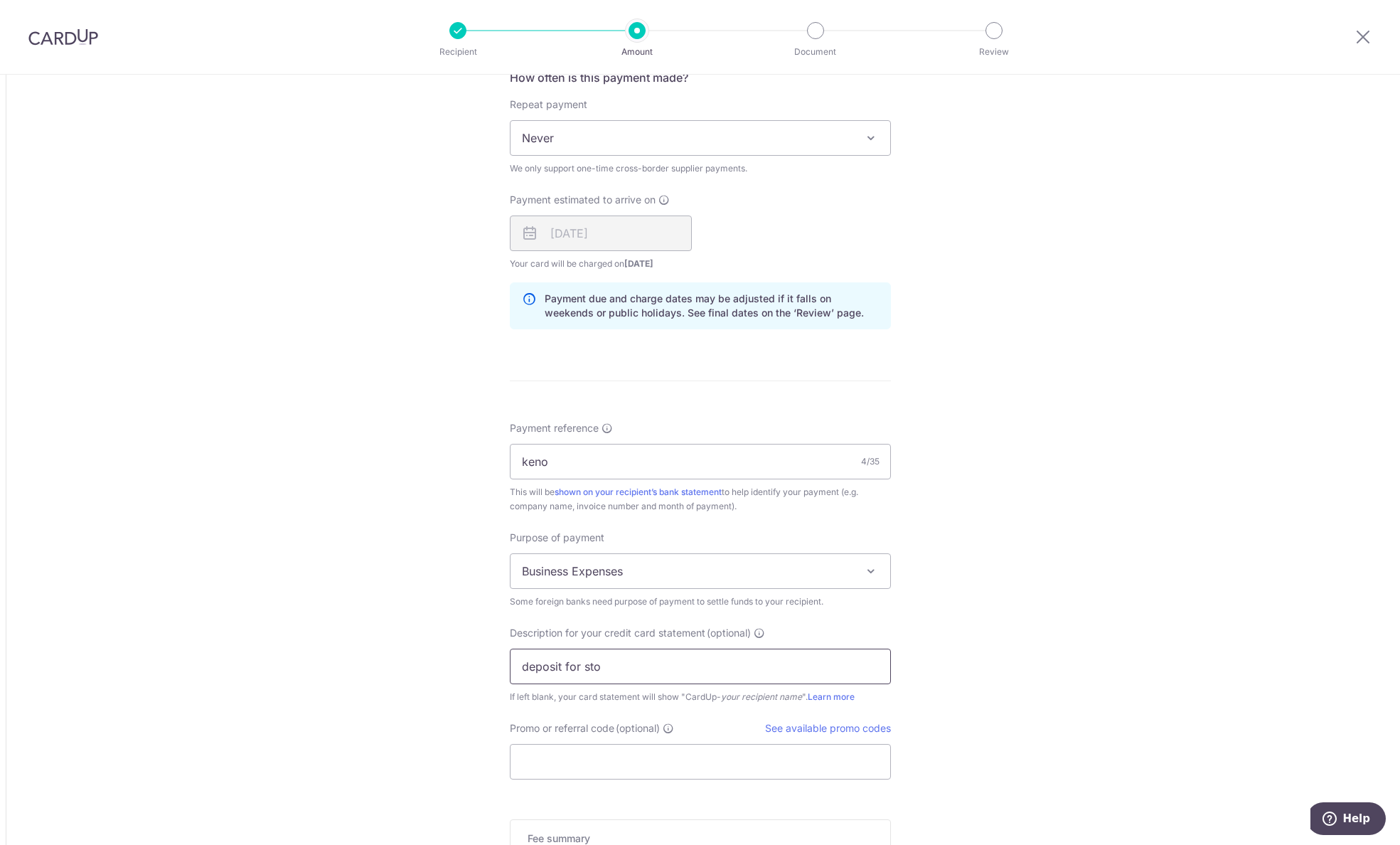
click at [631, 662] on input "deposit for sto" at bounding box center [700, 667] width 381 height 36
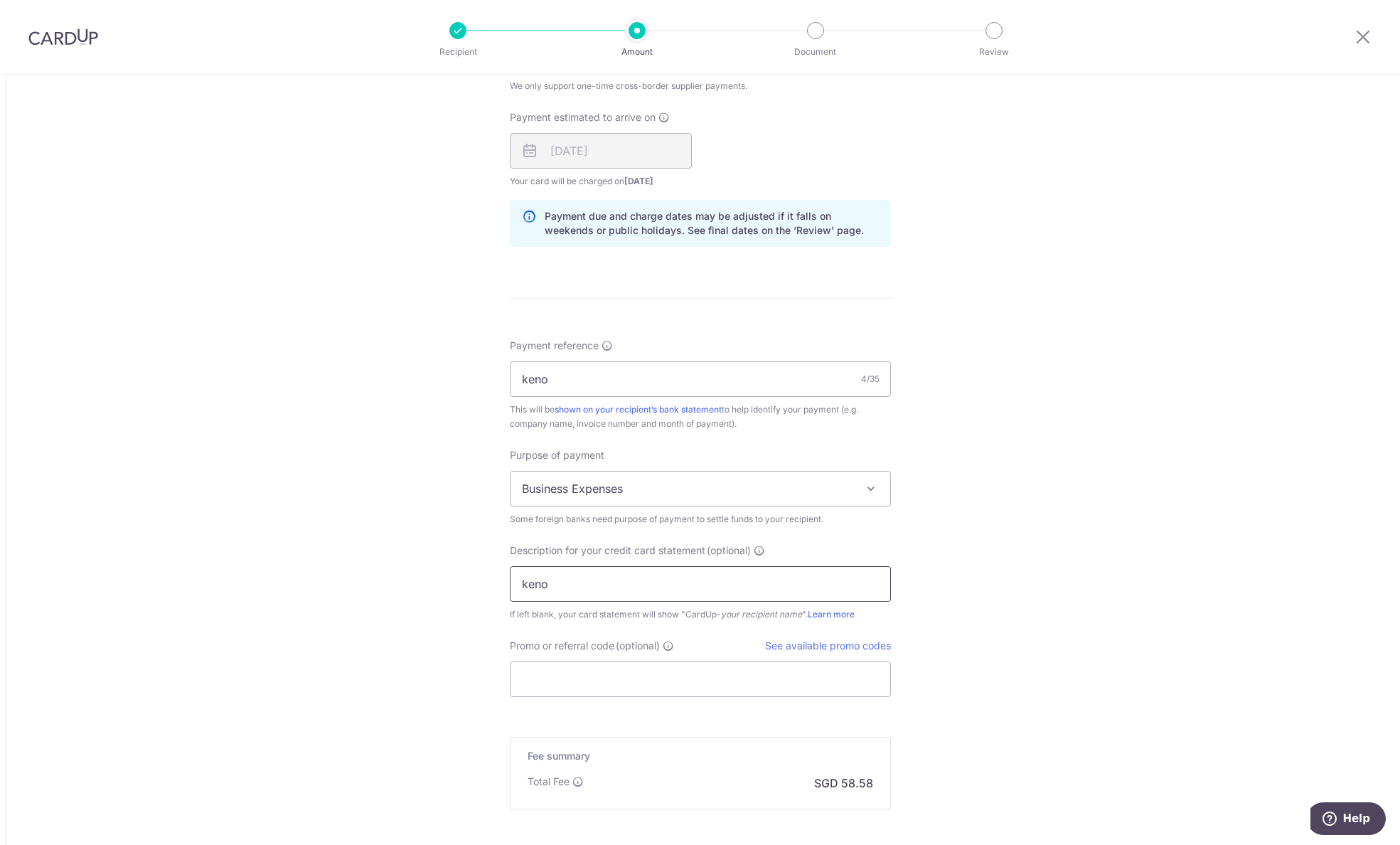
scroll to position [1085, 0]
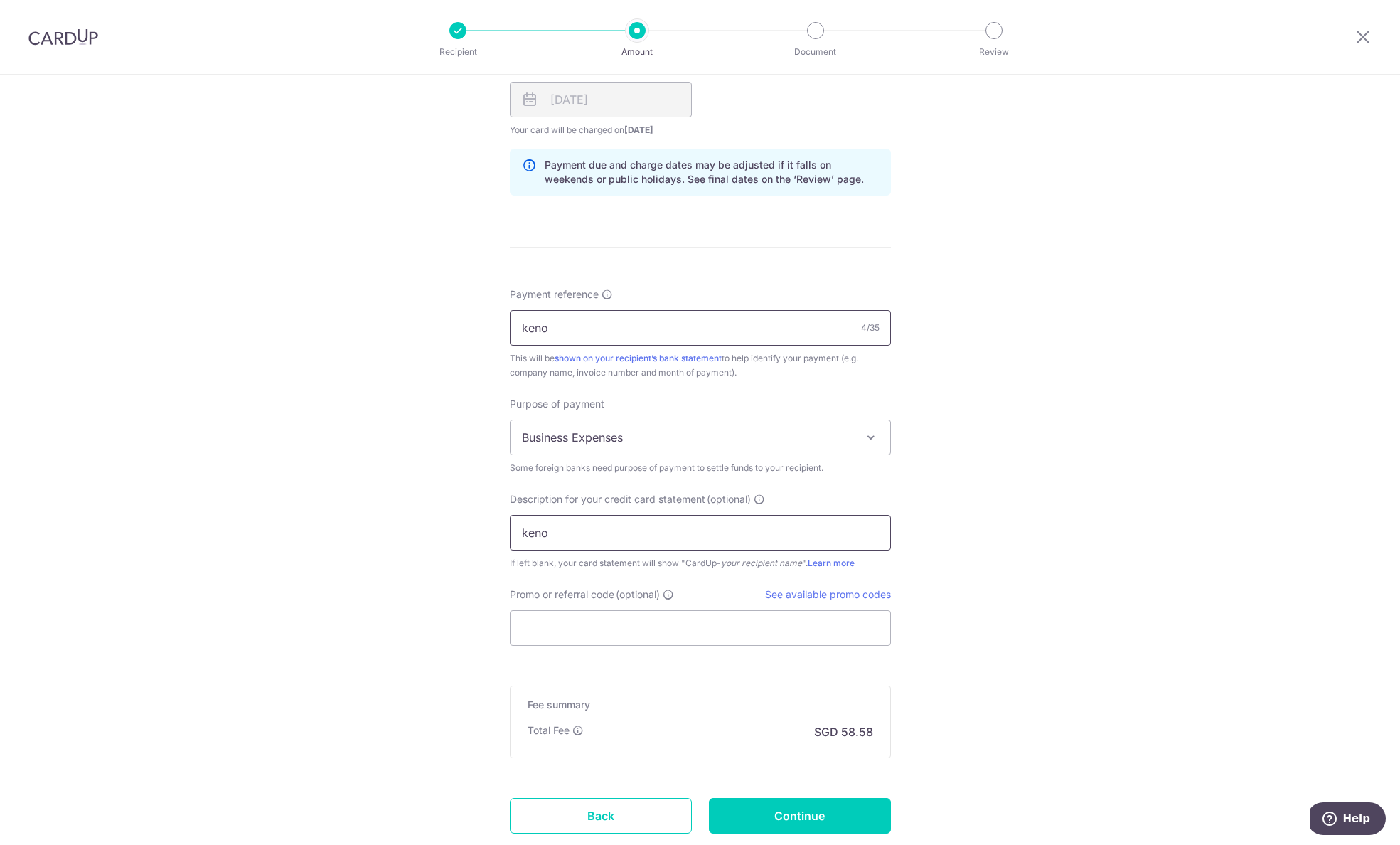
type input "keno"
click at [559, 324] on input "keno" at bounding box center [700, 328] width 381 height 36
type input "M"
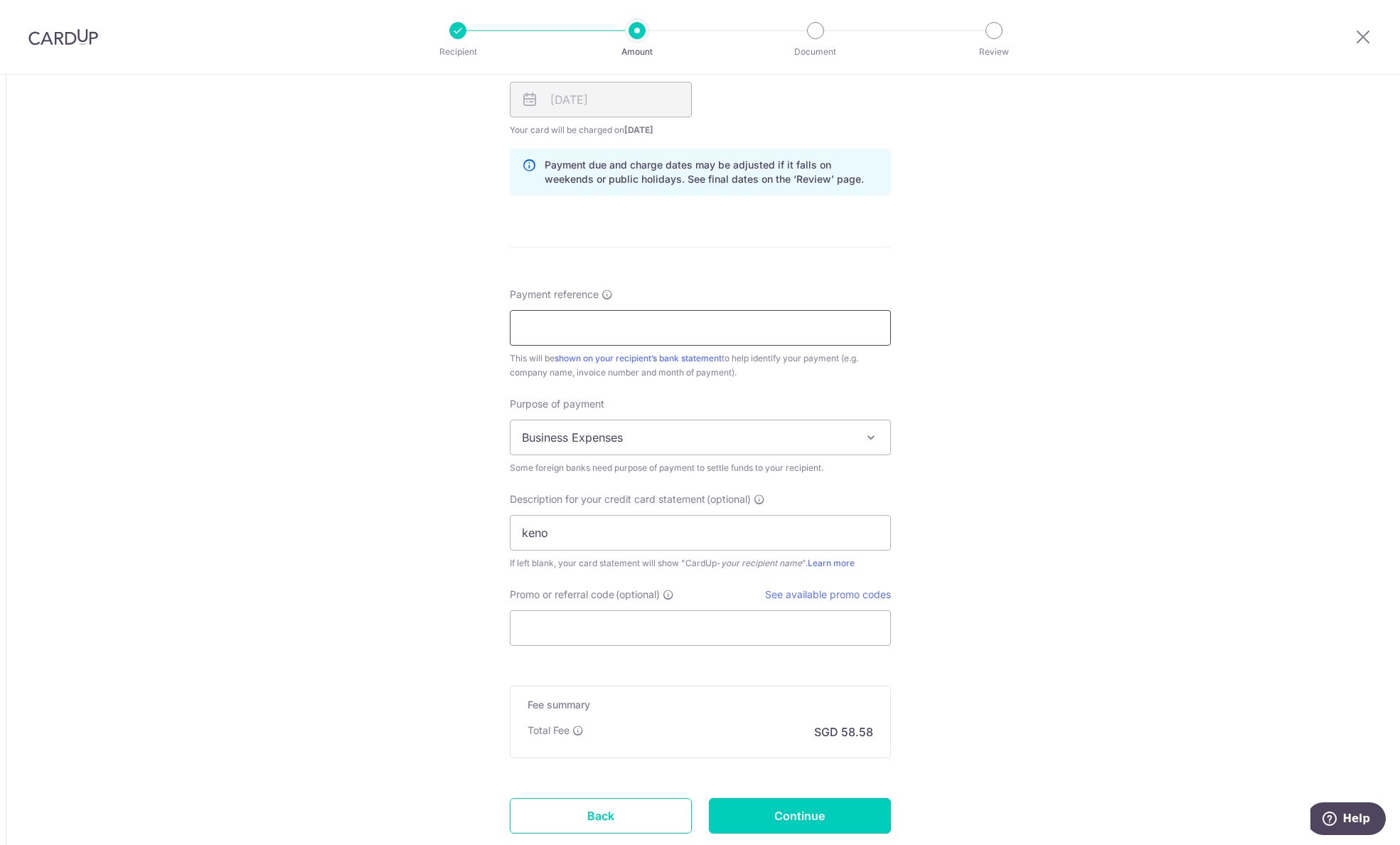
type input "W"
type input "Singapore Woodman"
click at [653, 629] on input "Promo or referral code (optional)" at bounding box center [700, 628] width 381 height 36
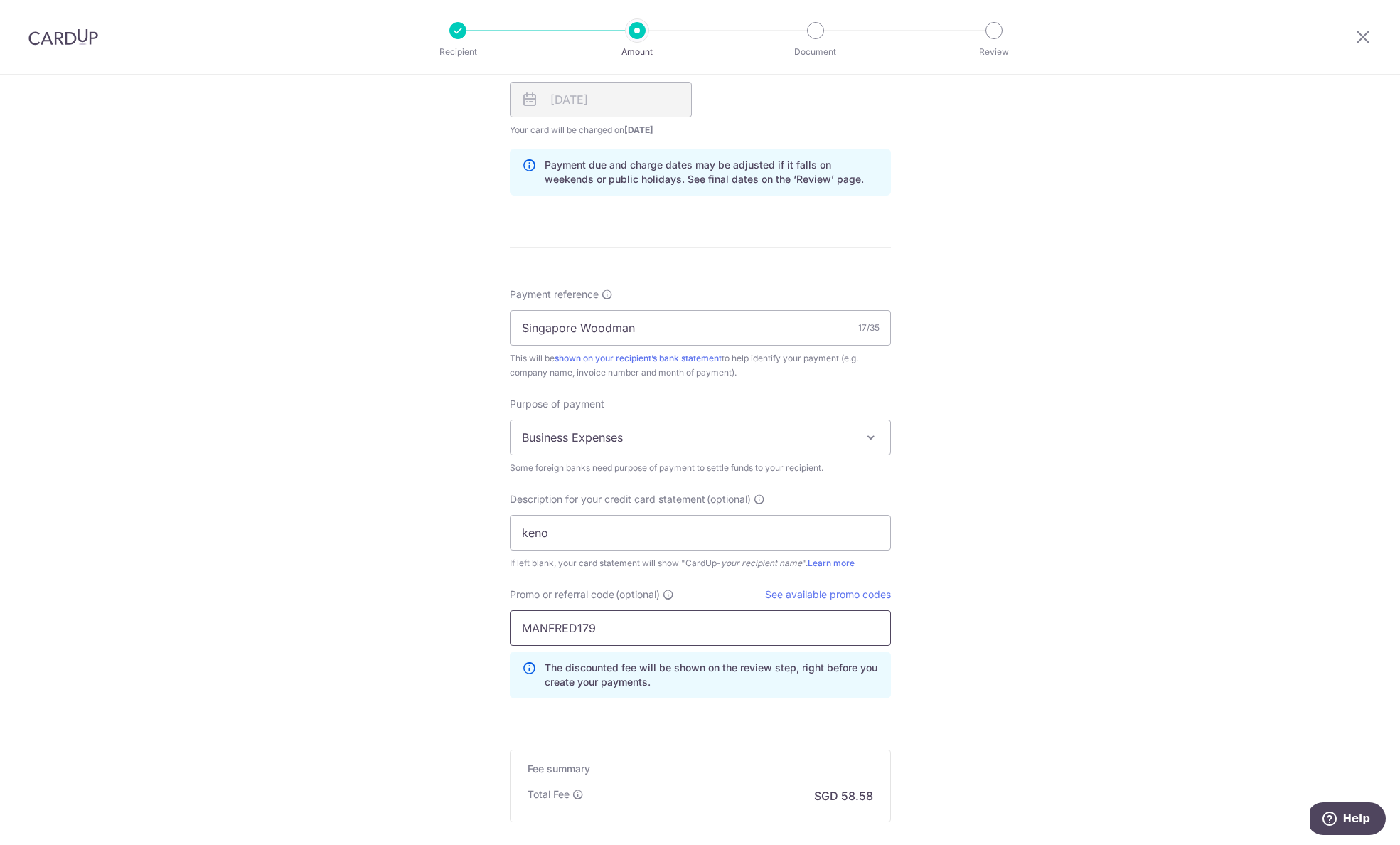
scroll to position [1244, 0]
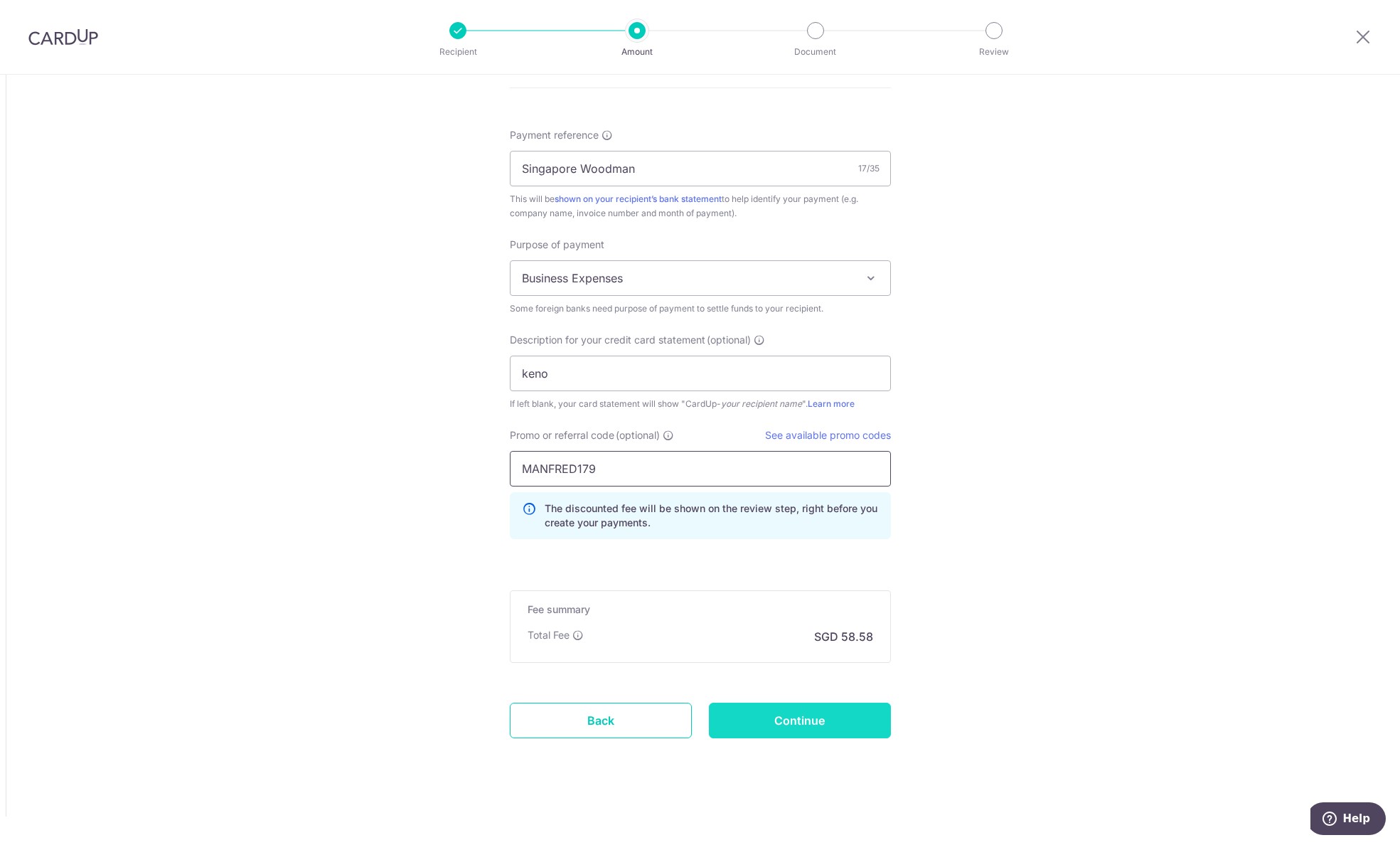
type input "MANFRED179"
click at [817, 718] on input "Continue" at bounding box center [800, 720] width 182 height 36
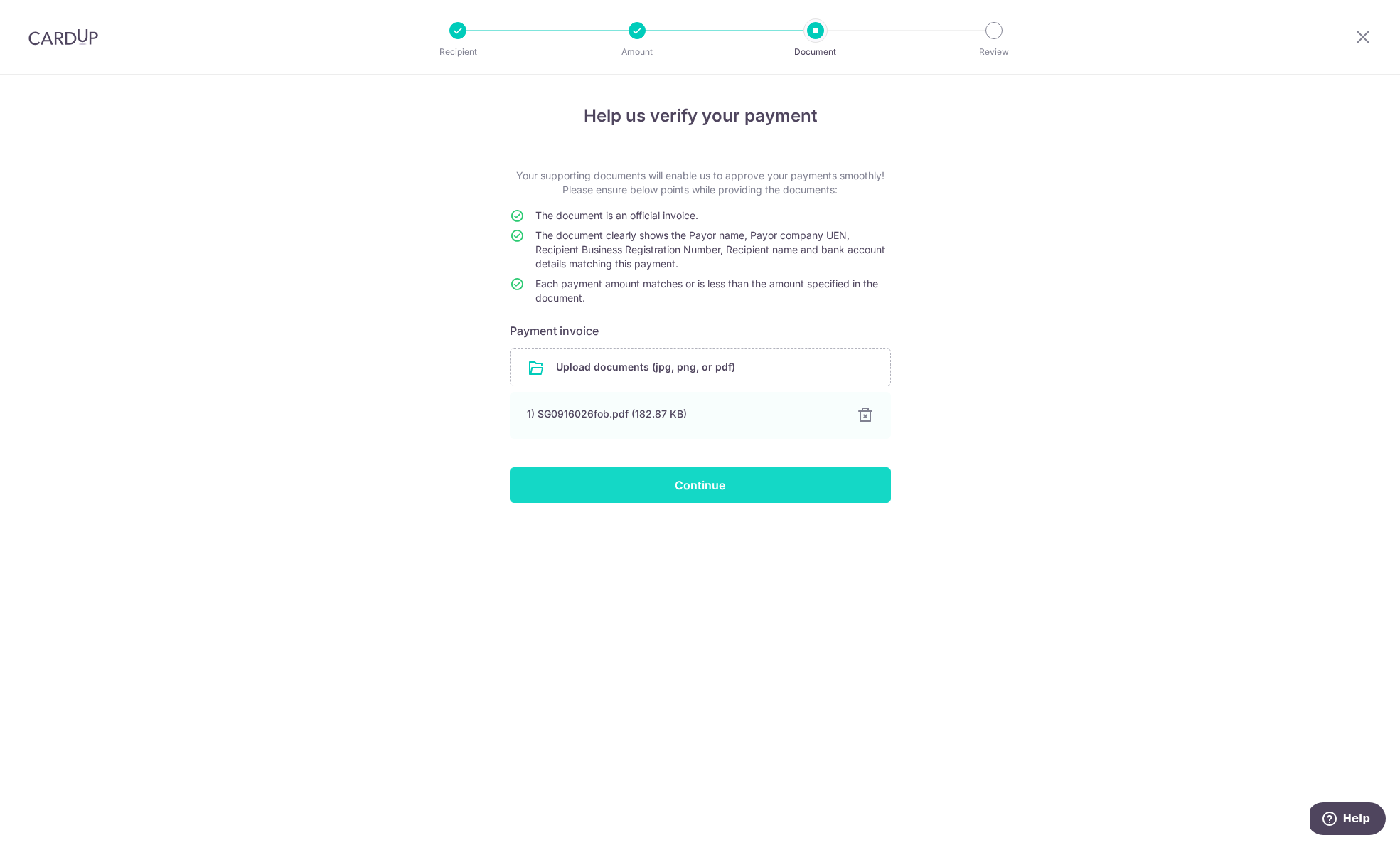
click at [713, 482] on input "Continue" at bounding box center [700, 485] width 381 height 36
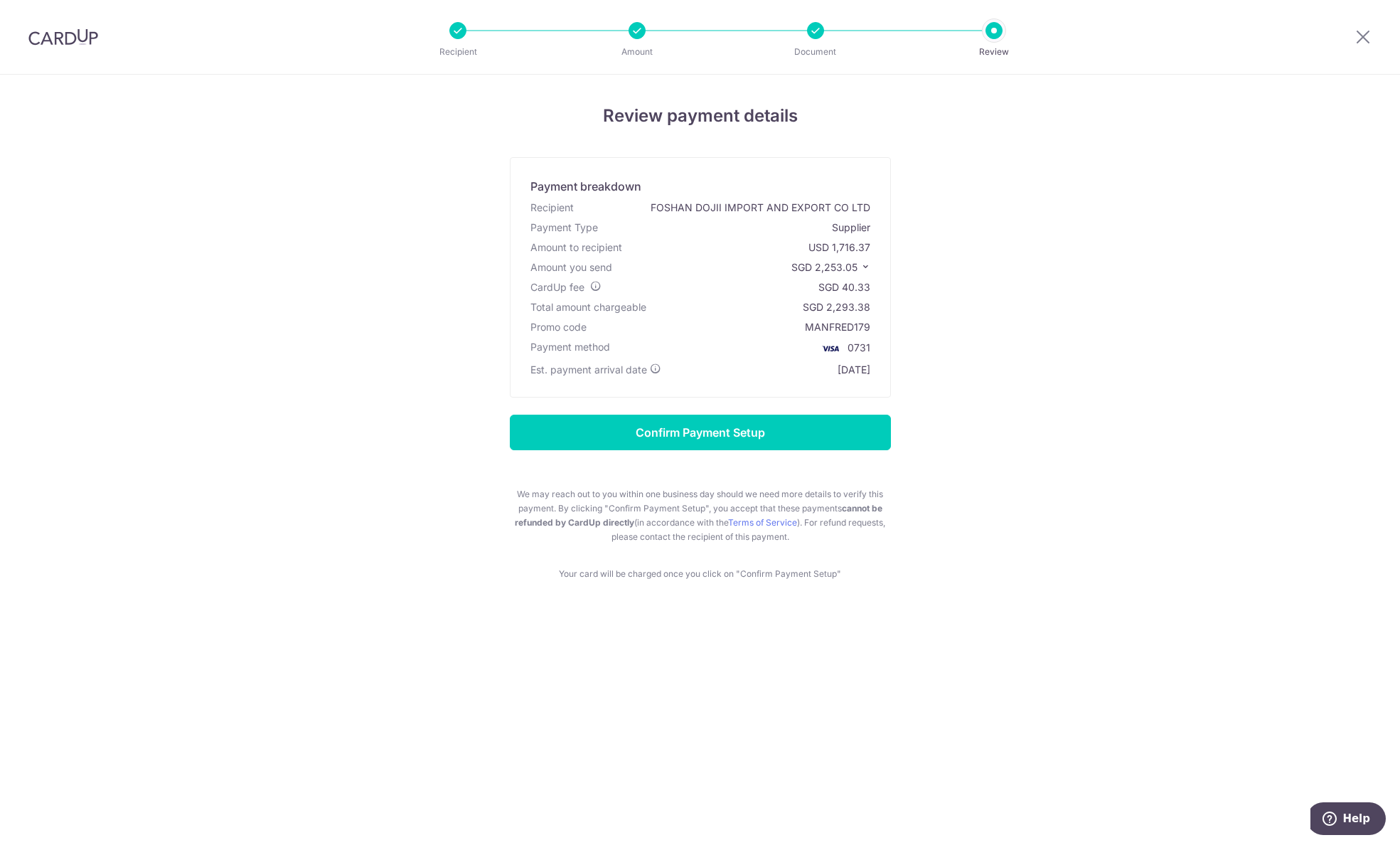
drag, startPoint x: 816, startPoint y: 268, endPoint x: 854, endPoint y: 268, distance: 38.0
click at [855, 268] on span "SGD 2,253.05" at bounding box center [825, 267] width 66 height 12
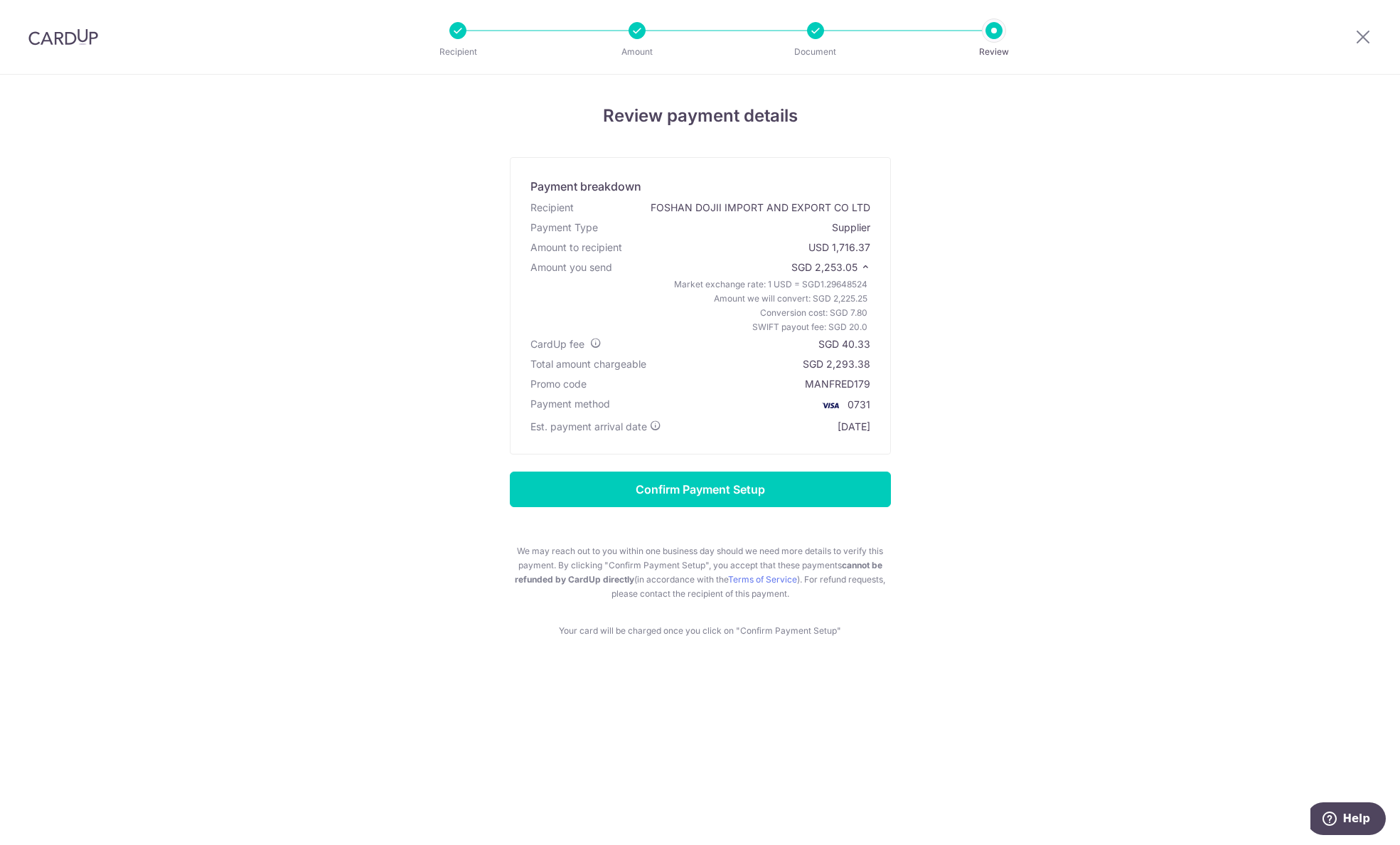
copy span "2,253.05"
drag, startPoint x: 844, startPoint y: 347, endPoint x: 868, endPoint y: 334, distance: 27.3
click at [871, 347] on div "CardUp fee SGD 40.33" at bounding box center [700, 343] width 346 height 20
copy div "40.33"
click at [765, 495] on input "Confirm Payment Setup" at bounding box center [700, 489] width 381 height 36
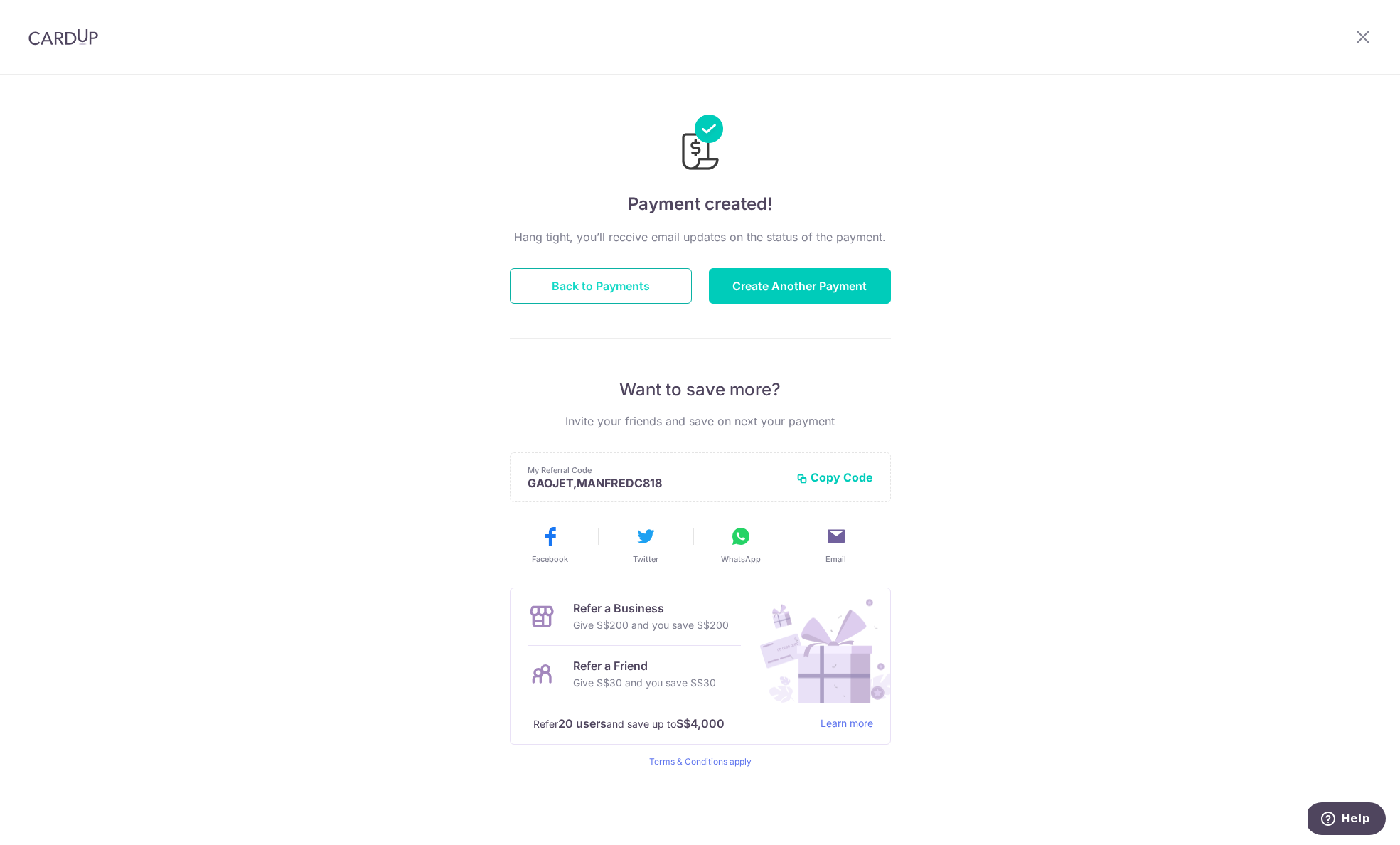
click at [601, 295] on button "Back to Payments" at bounding box center [601, 286] width 182 height 36
